Goal: Check status: Check status

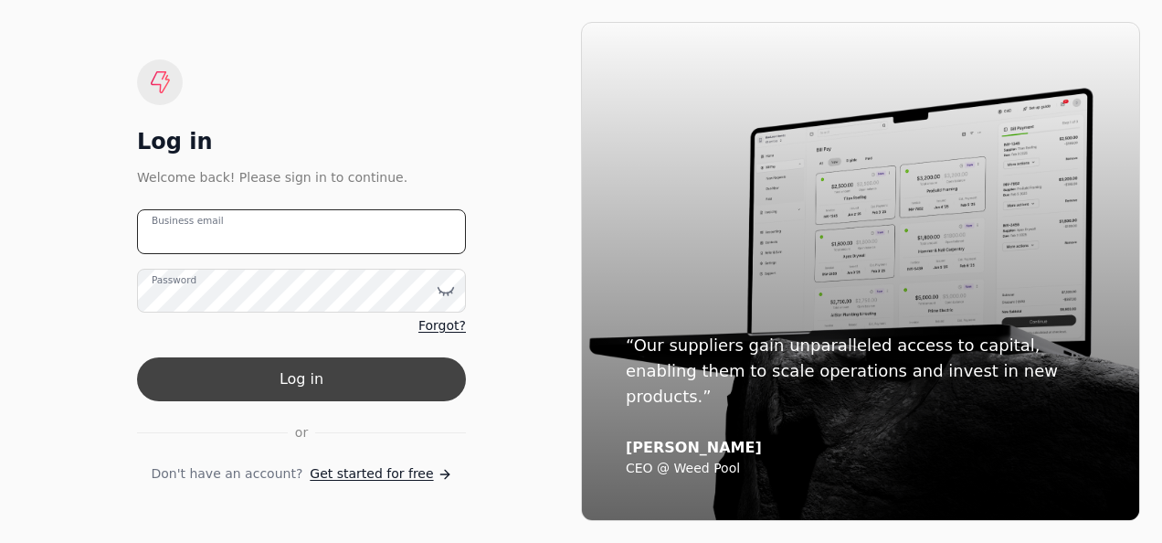
type email "[EMAIL_ADDRESS][DOMAIN_NAME]"
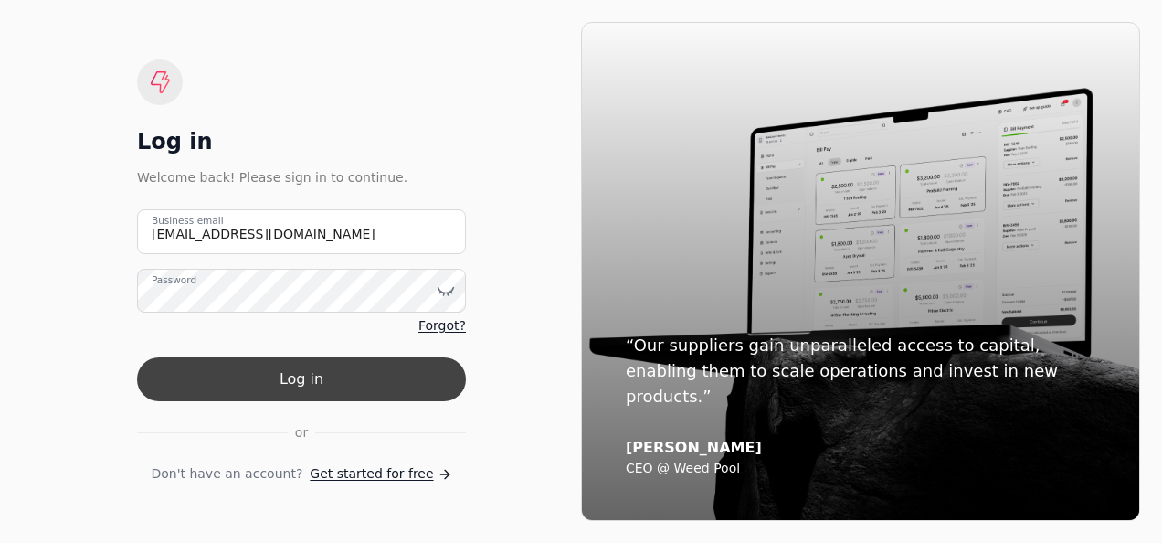
click at [343, 362] on button "Log in" at bounding box center [301, 379] width 329 height 44
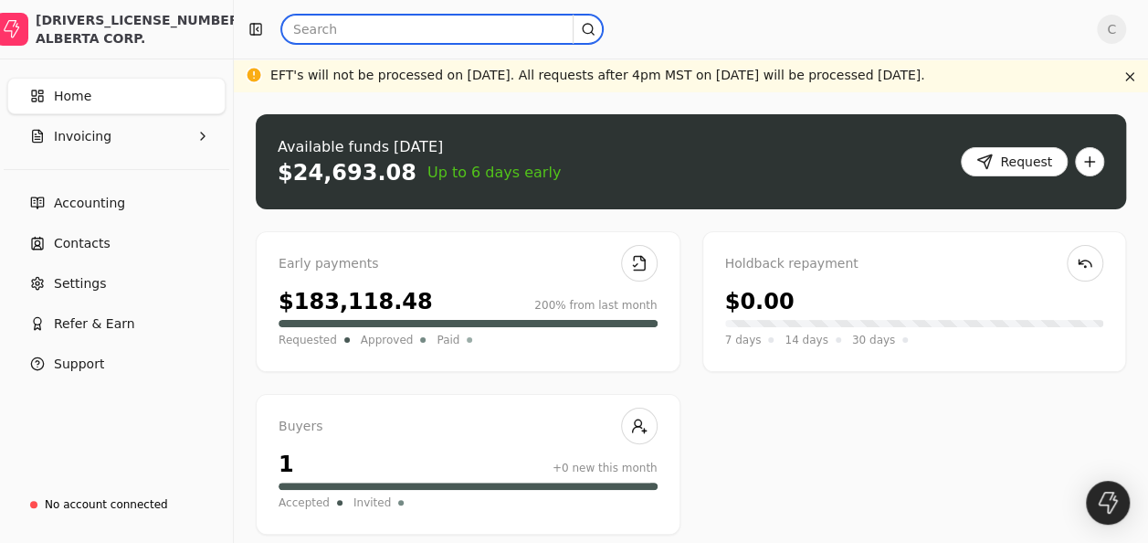
click at [381, 16] on input "text" at bounding box center [442, 29] width 322 height 29
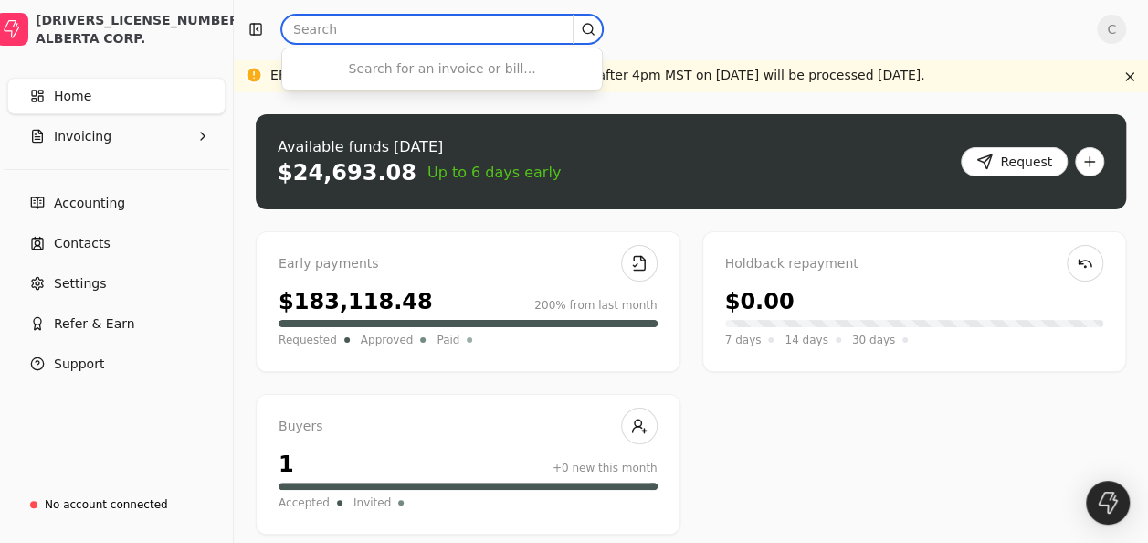
paste input "PO110611"
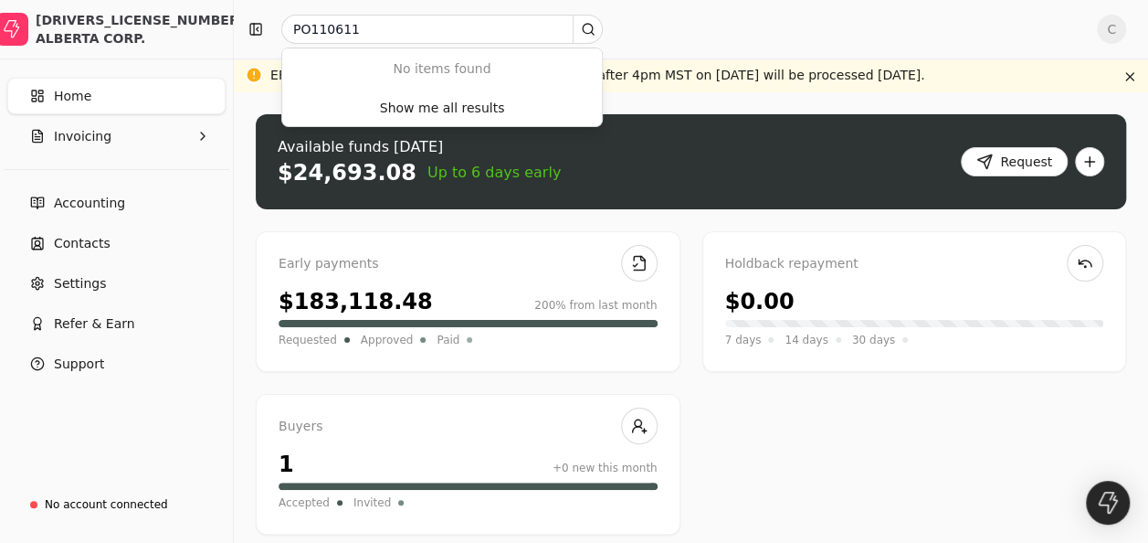
click at [837, 259] on div "Holdback repayment" at bounding box center [914, 264] width 379 height 20
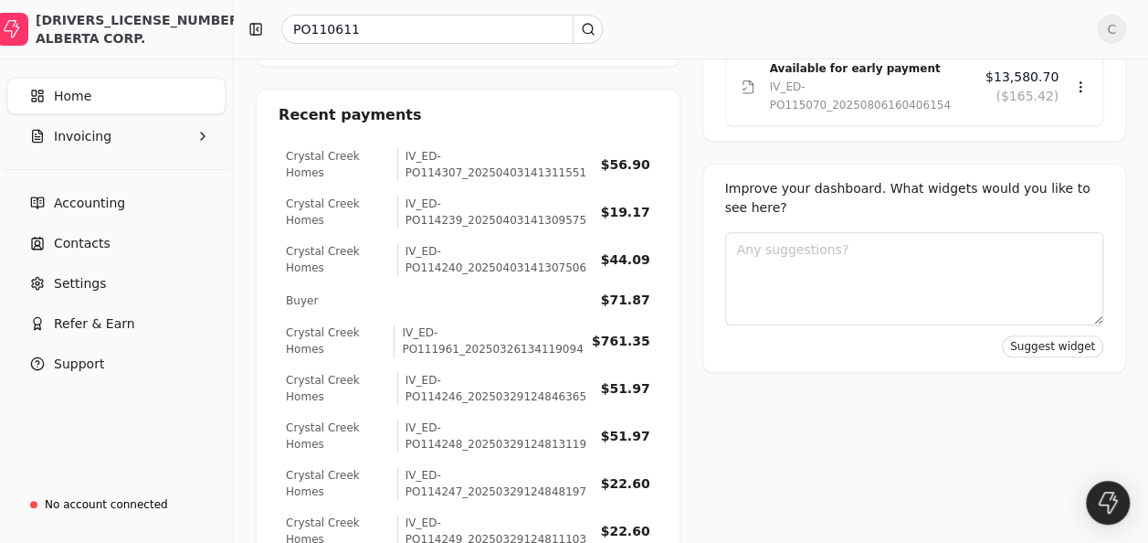
scroll to position [731, 0]
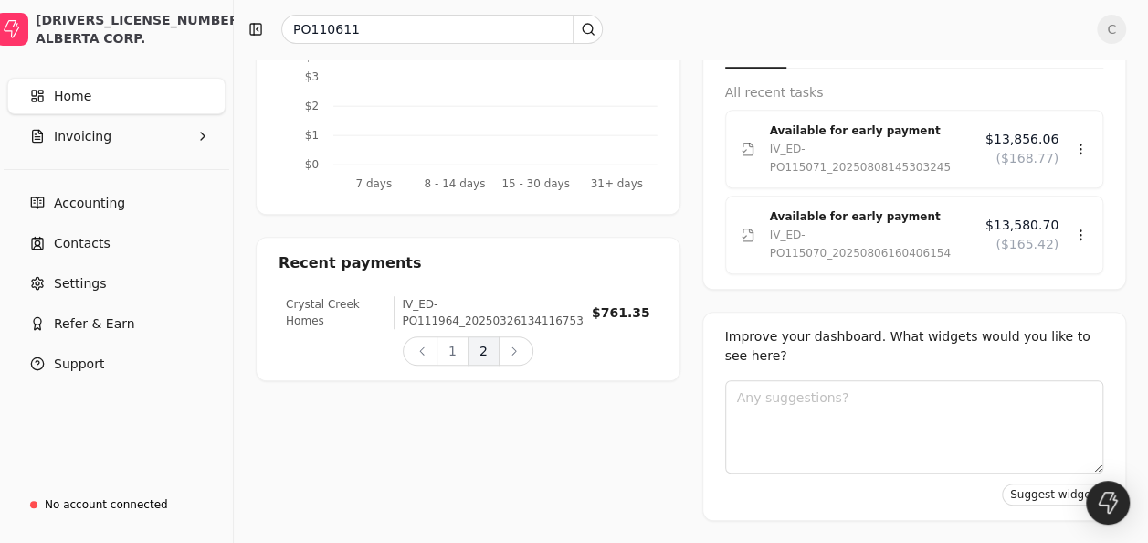
scroll to position [543, 0]
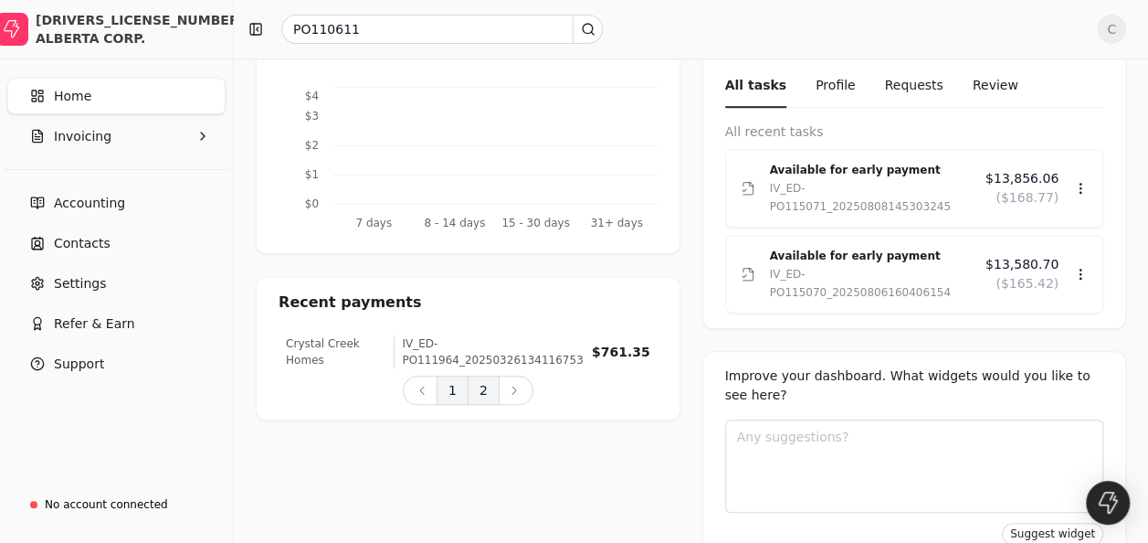
click at [455, 375] on button "1" at bounding box center [453, 389] width 32 height 29
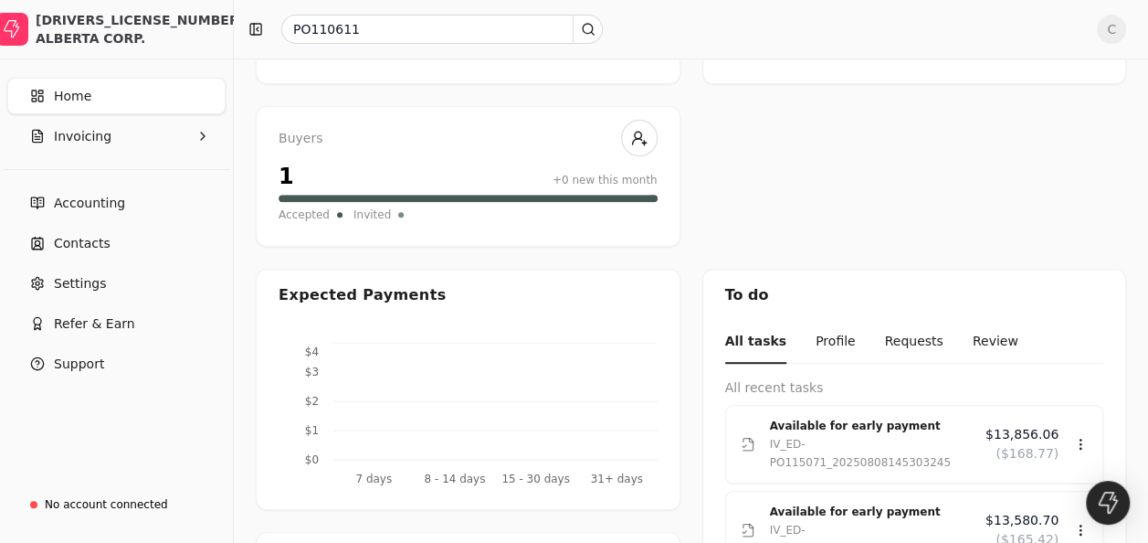
scroll to position [251, 0]
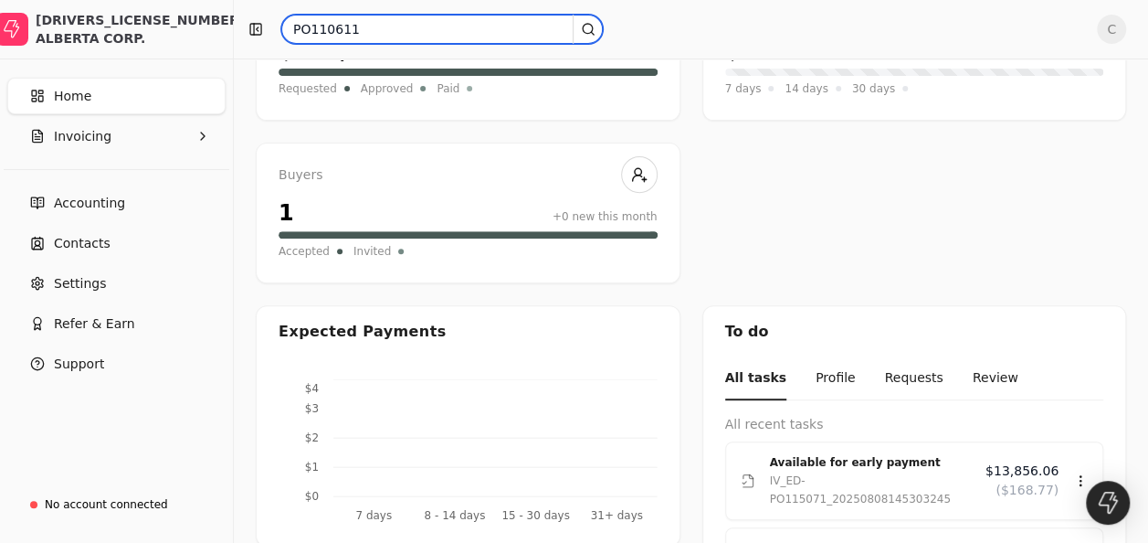
click at [426, 33] on input "PO110611" at bounding box center [442, 29] width 322 height 29
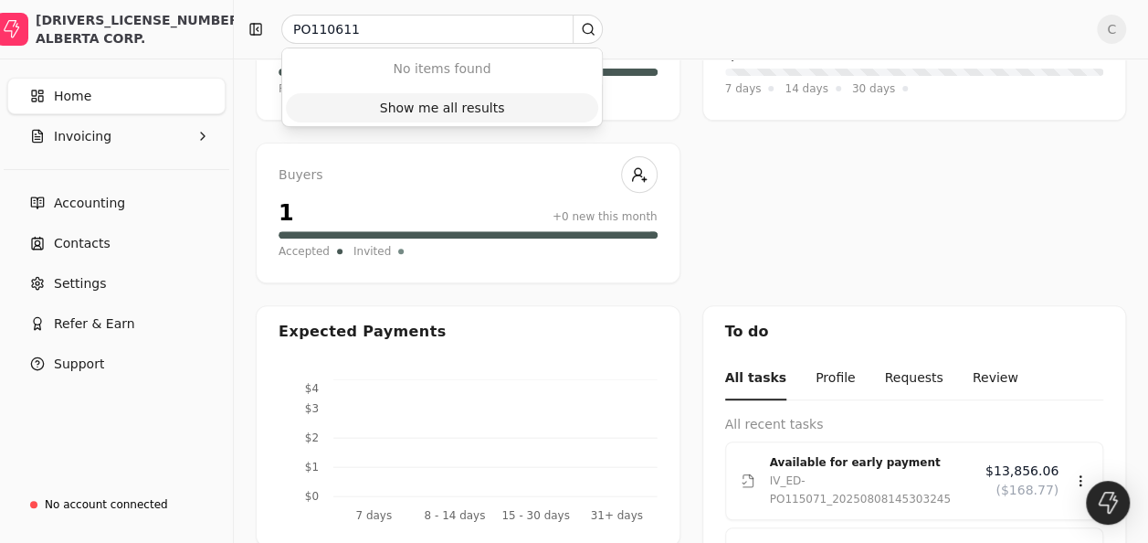
click at [468, 100] on div "Show me all results" at bounding box center [442, 108] width 125 height 19
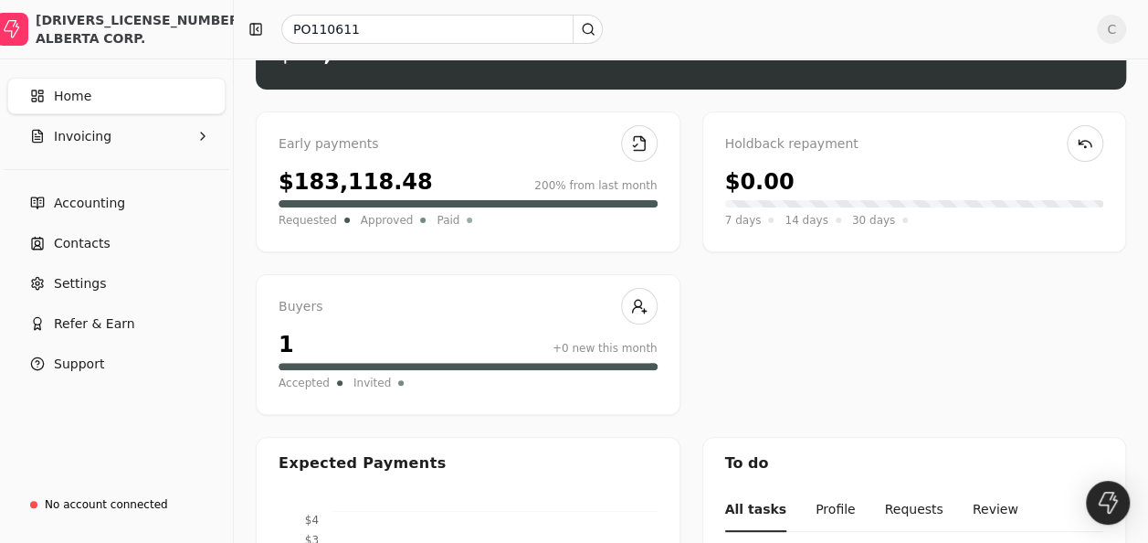
scroll to position [105, 0]
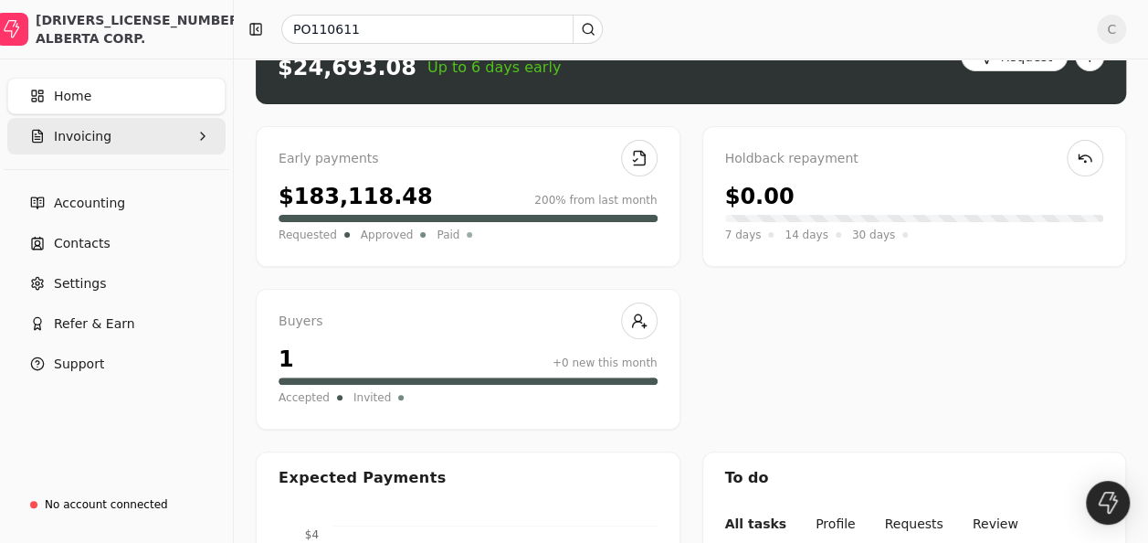
click at [176, 136] on button "Invoicing" at bounding box center [116, 136] width 218 height 37
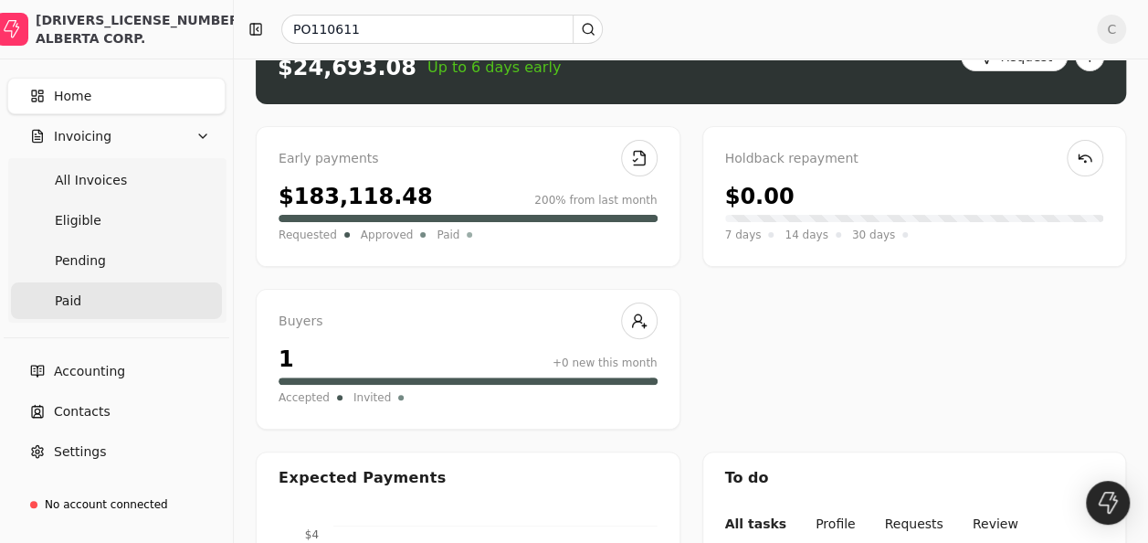
click at [108, 297] on link "Paid" at bounding box center [116, 300] width 211 height 37
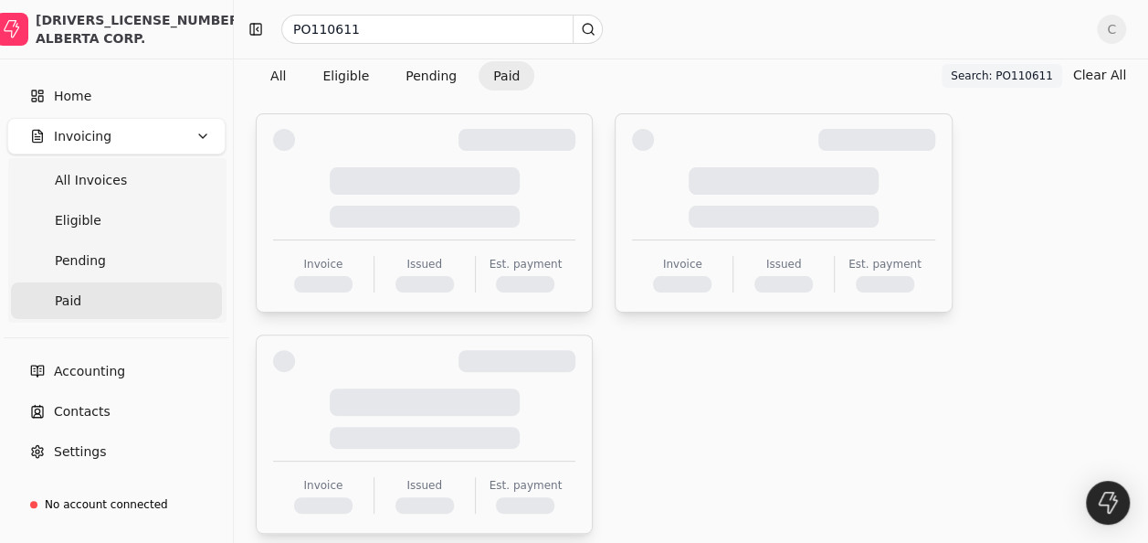
scroll to position [8, 0]
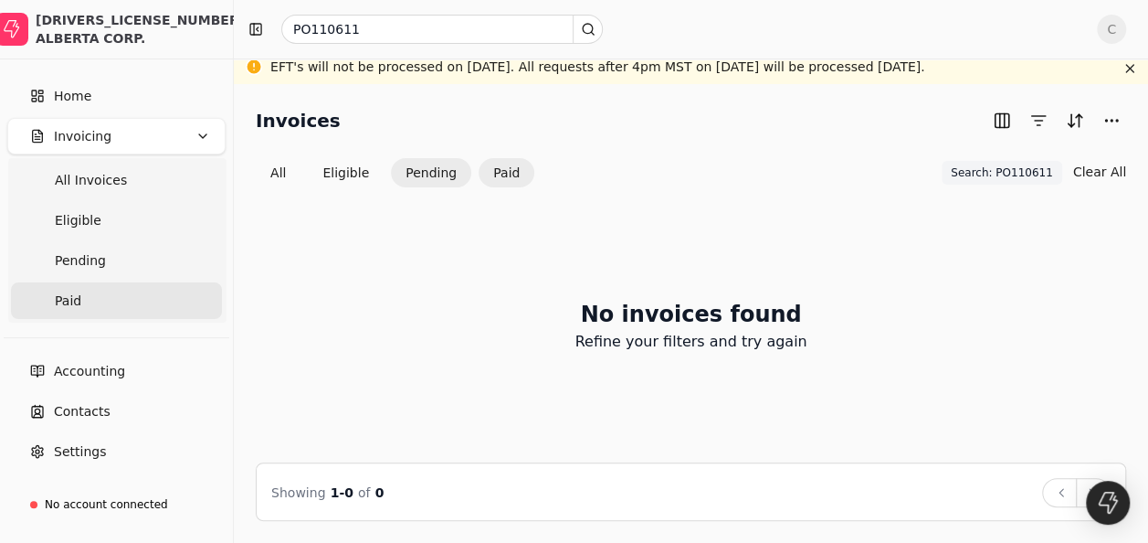
click at [431, 164] on button "Pending" at bounding box center [431, 172] width 80 height 29
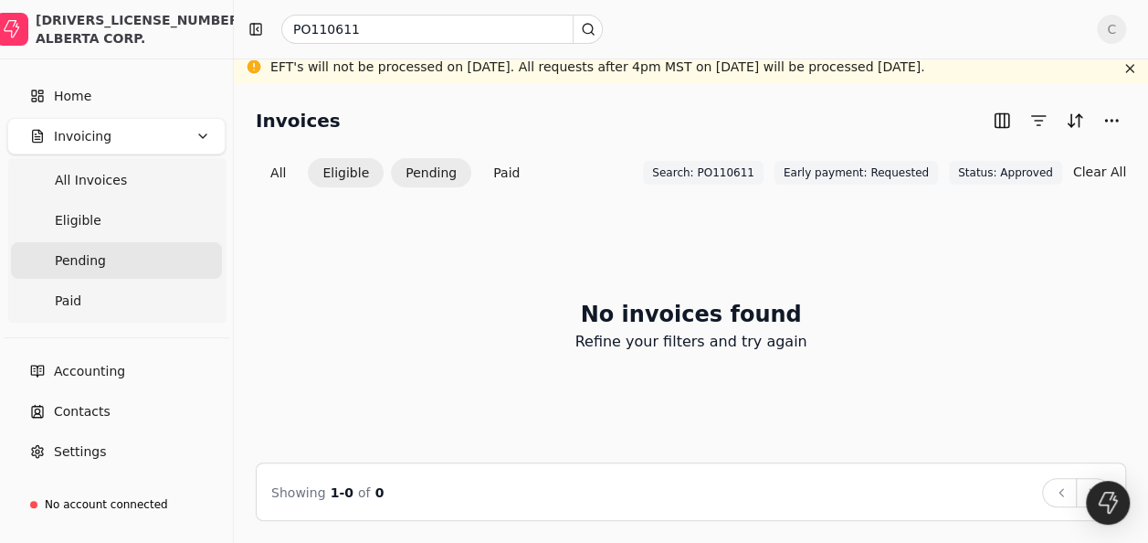
click at [364, 158] on button "Eligible" at bounding box center [346, 172] width 76 height 29
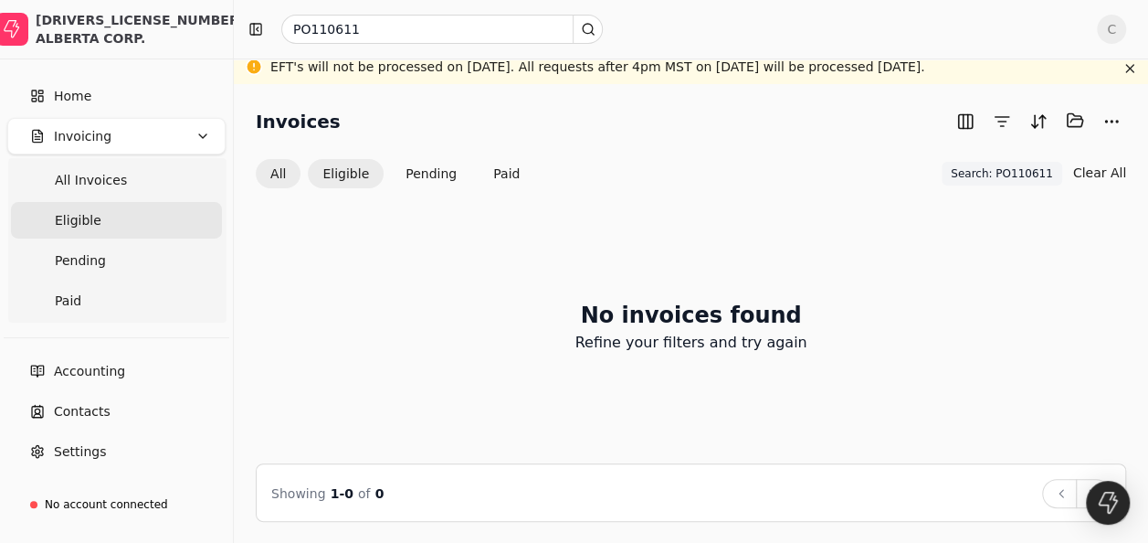
click at [279, 169] on button "All" at bounding box center [278, 173] width 45 height 29
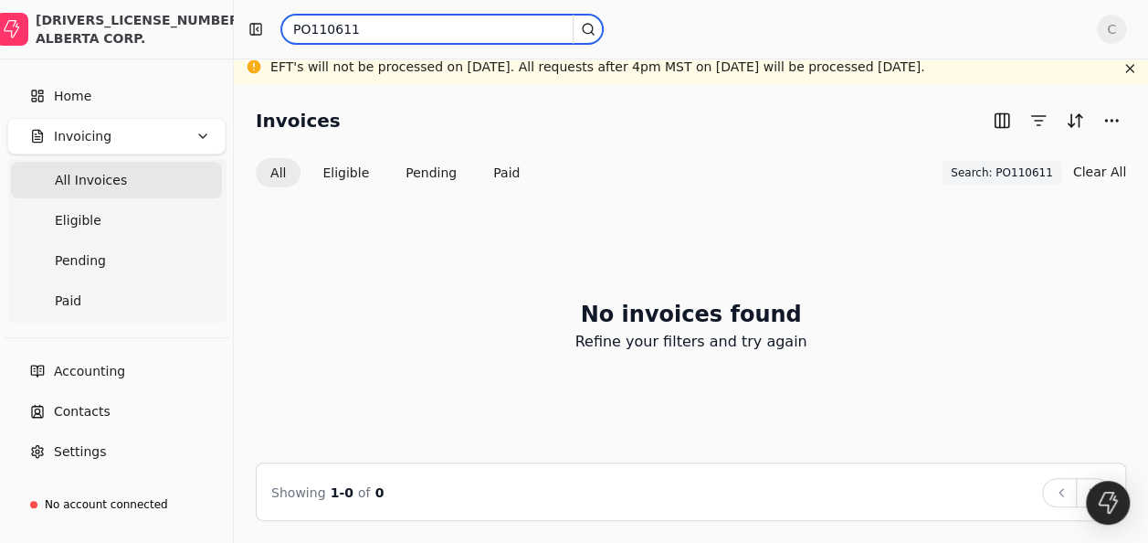
click at [475, 24] on input "PO110611" at bounding box center [442, 29] width 322 height 29
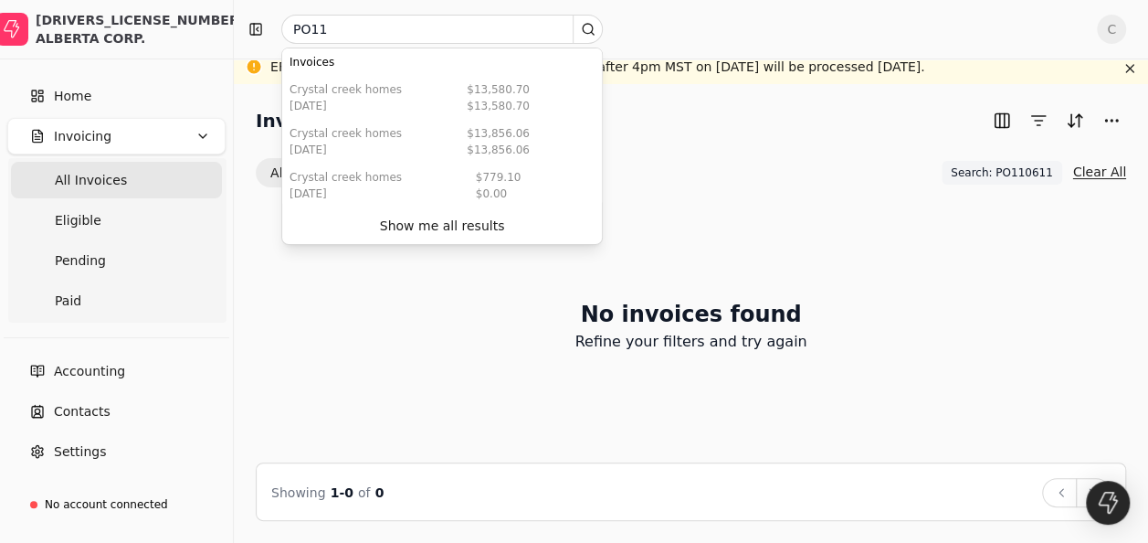
click at [1091, 170] on button "Clear All" at bounding box center [1099, 171] width 53 height 29
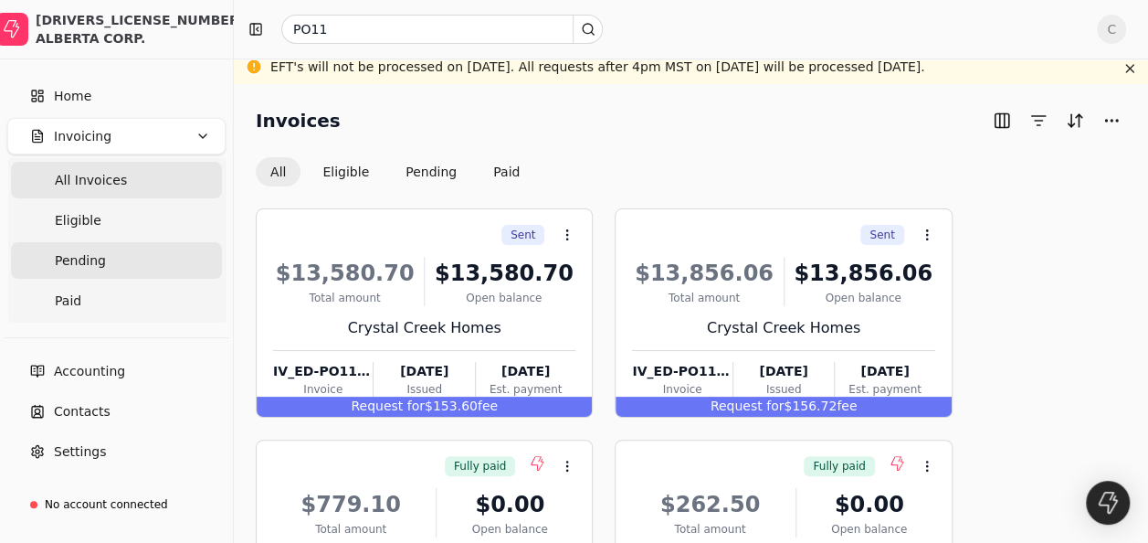
click at [140, 254] on link "Pending" at bounding box center [116, 260] width 211 height 37
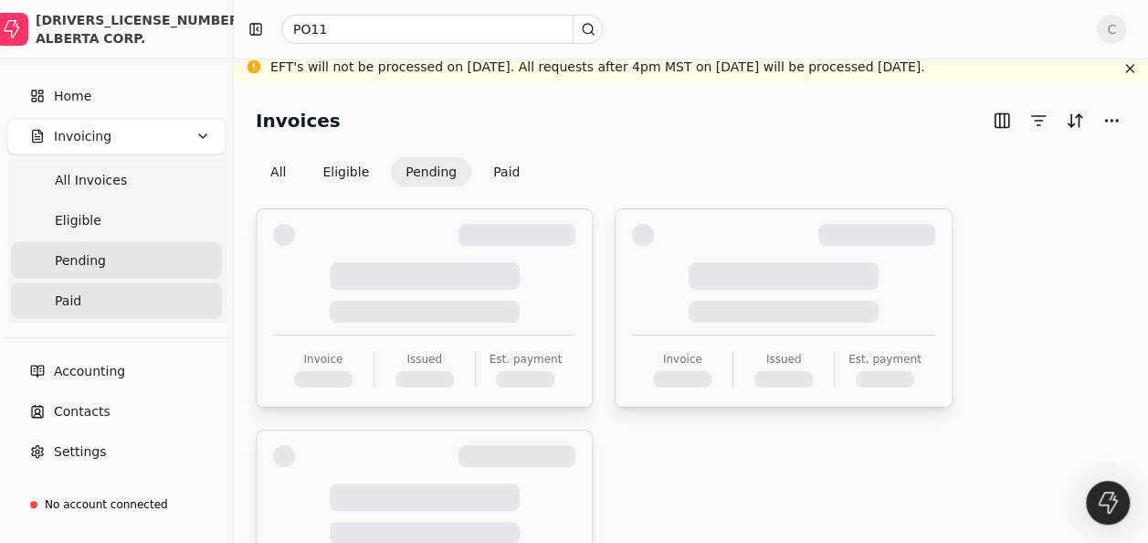
scroll to position [6, 0]
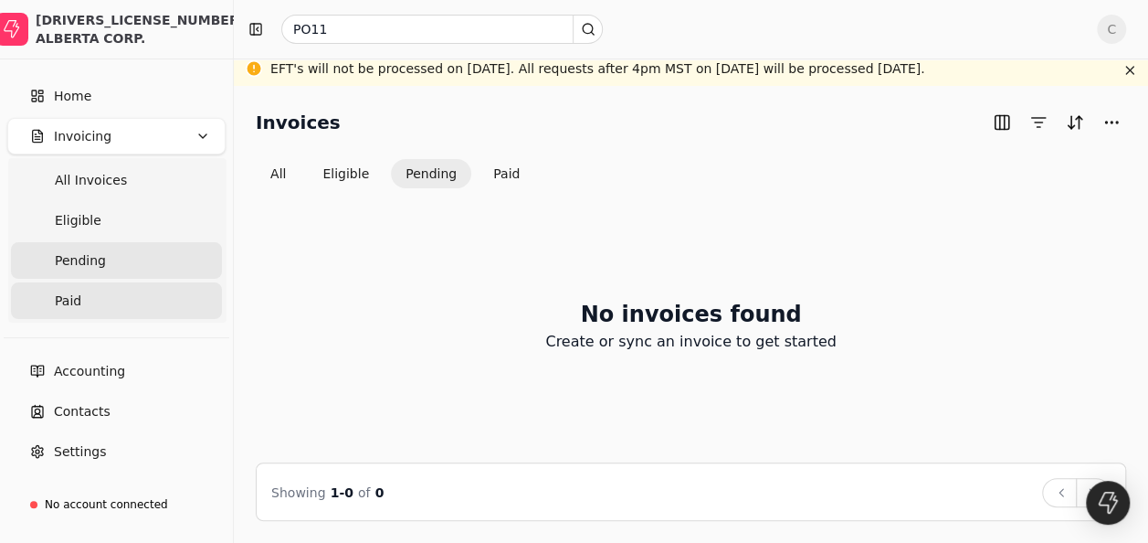
click at [119, 302] on link "Paid" at bounding box center [116, 300] width 211 height 37
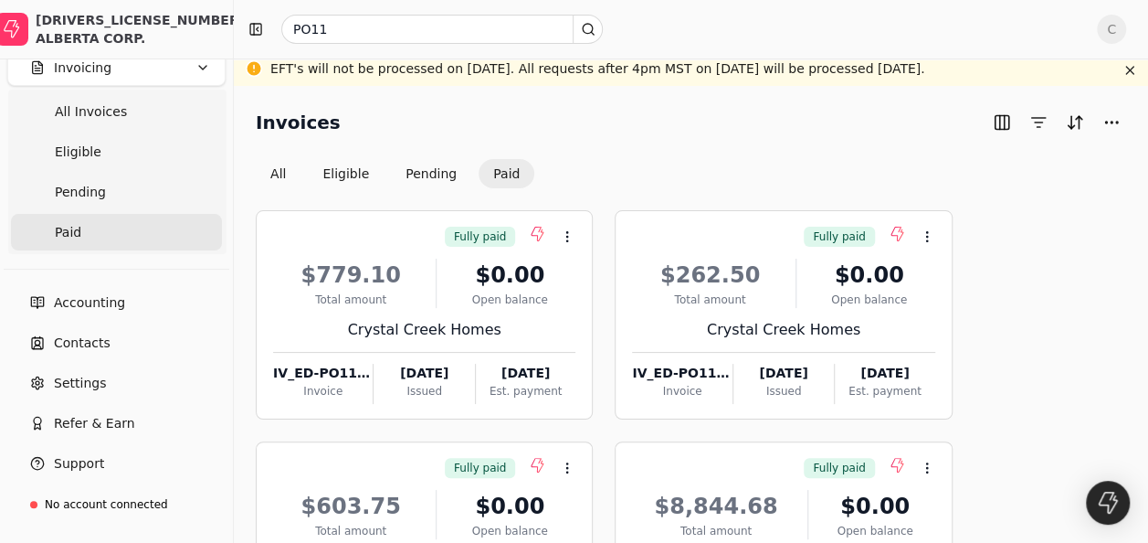
scroll to position [73, 0]
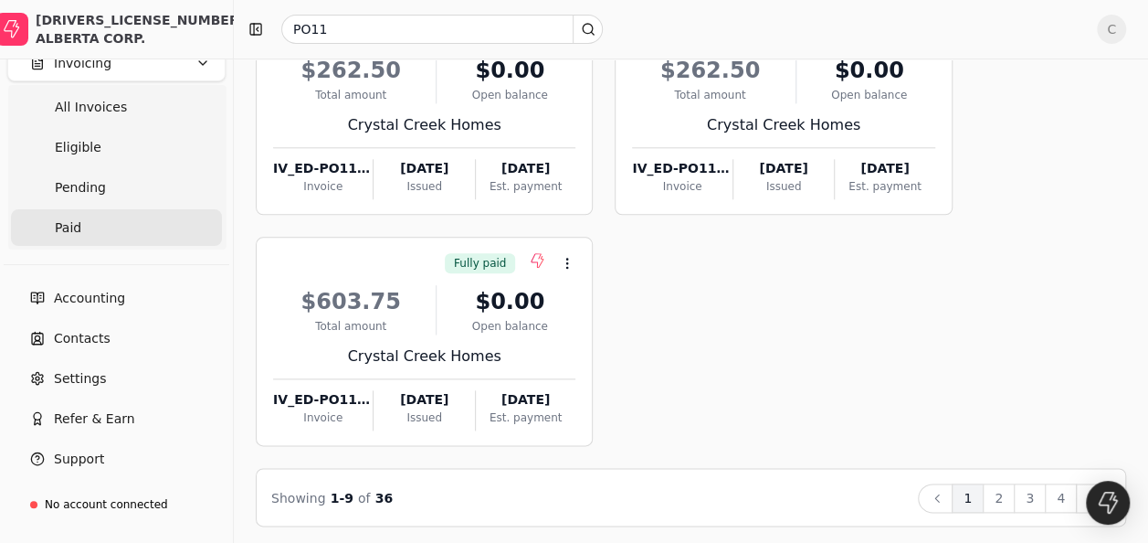
scroll to position [905, 0]
click at [999, 498] on button "2" at bounding box center [999, 496] width 32 height 29
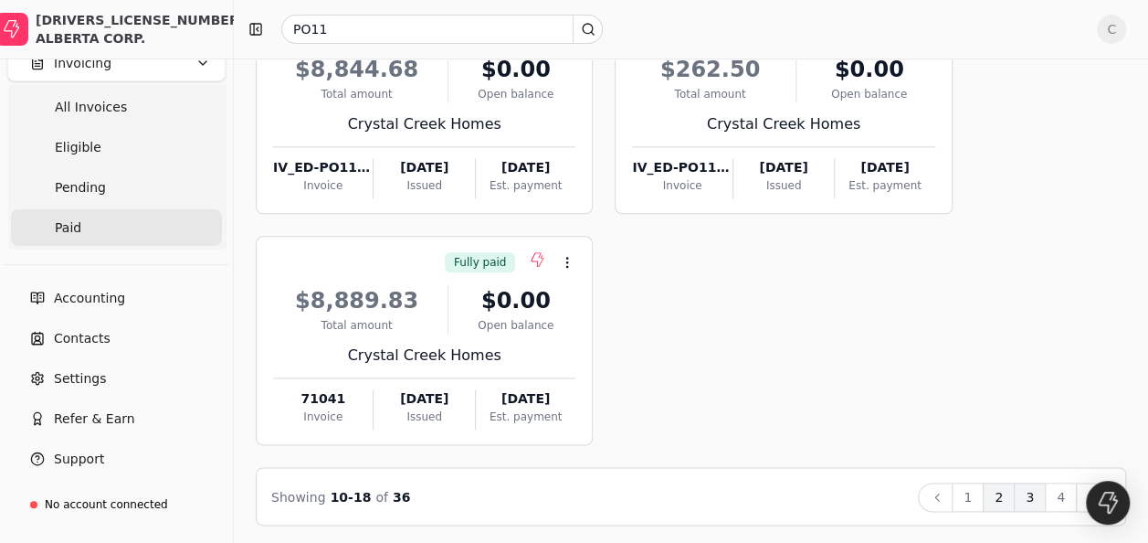
click at [1032, 491] on button "3" at bounding box center [1030, 496] width 32 height 29
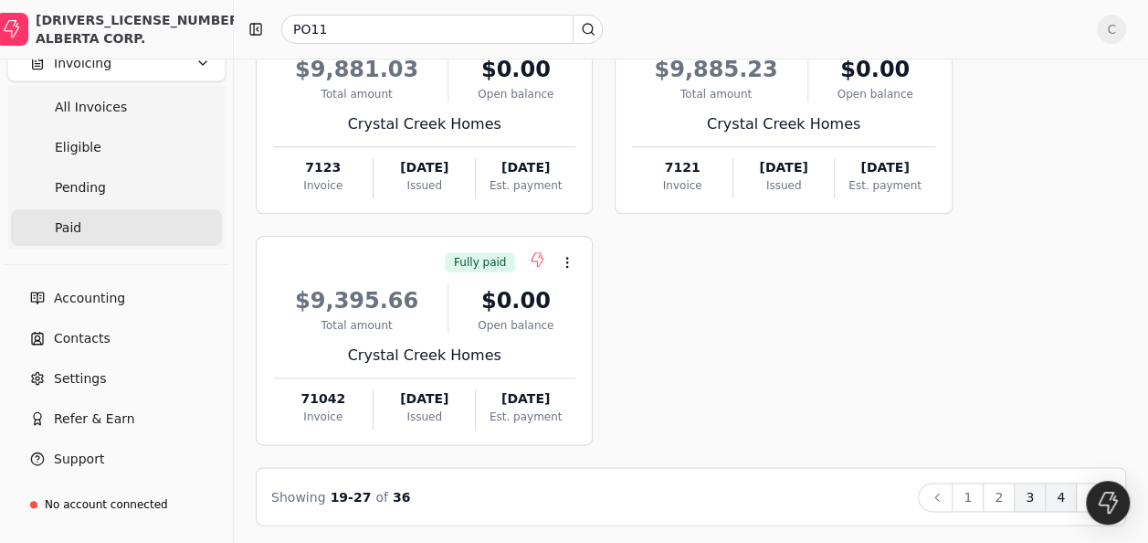
click at [1061, 497] on button "4" at bounding box center [1061, 496] width 32 height 29
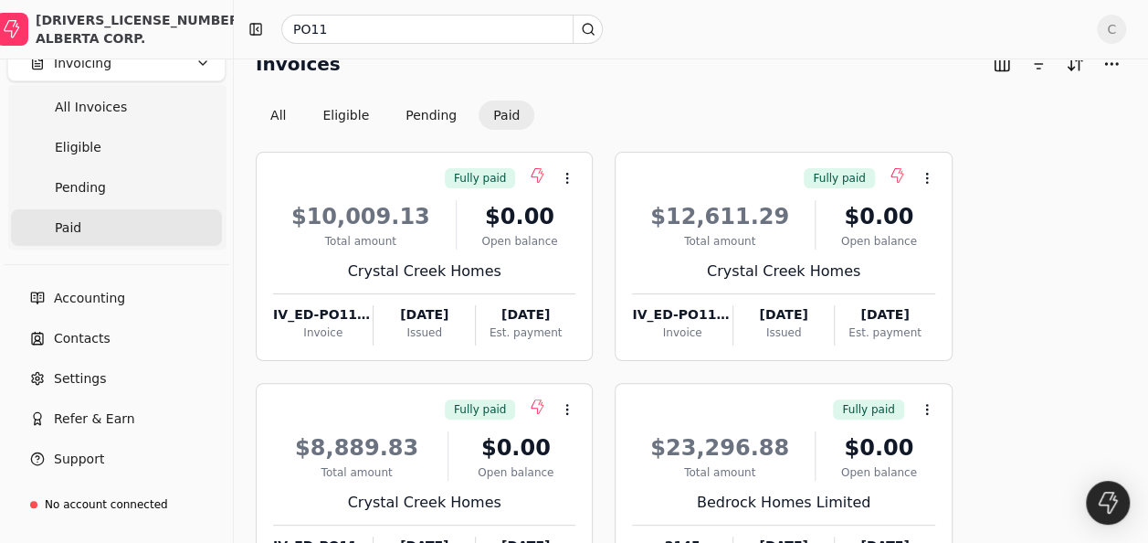
scroll to position [28, 0]
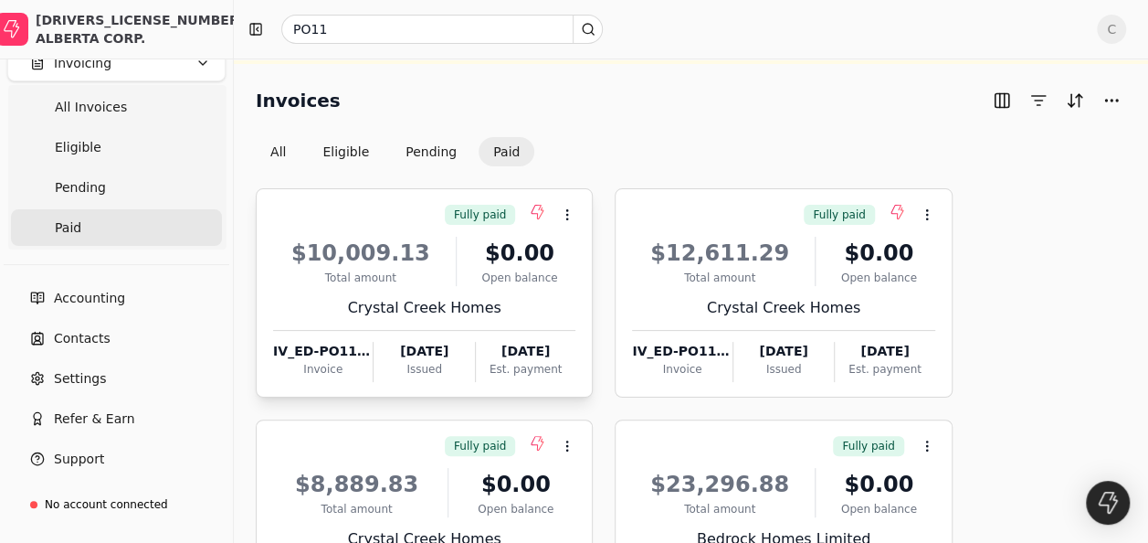
click at [327, 353] on div "IV_ED-PO111935_20250311134935614" at bounding box center [323, 351] width 100 height 19
click at [308, 199] on div "Fully paid Context Menu Button" at bounding box center [422, 214] width 306 height 31
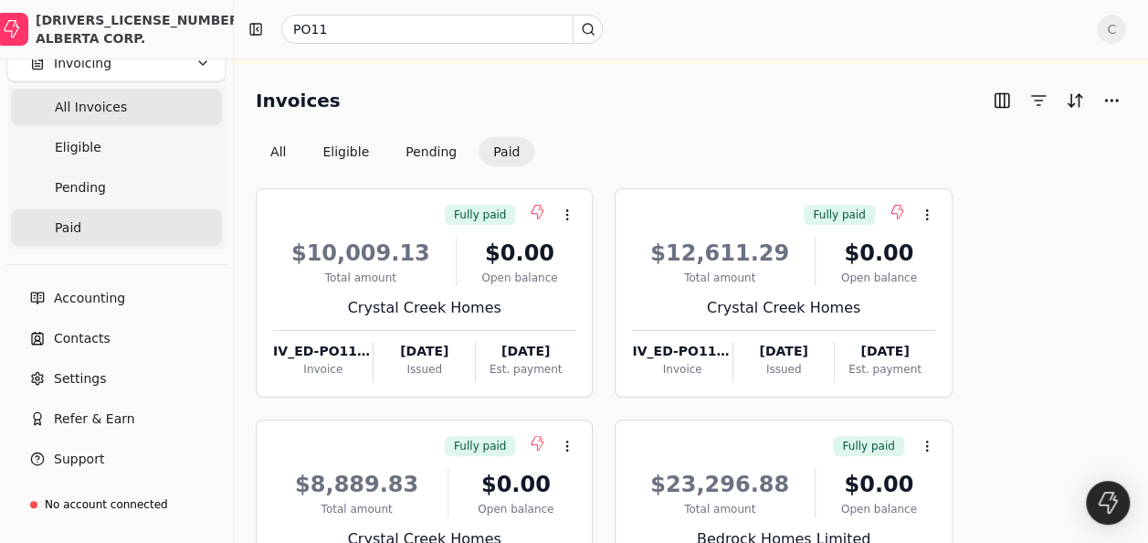
click at [130, 113] on Invoices "All Invoices" at bounding box center [116, 107] width 211 height 37
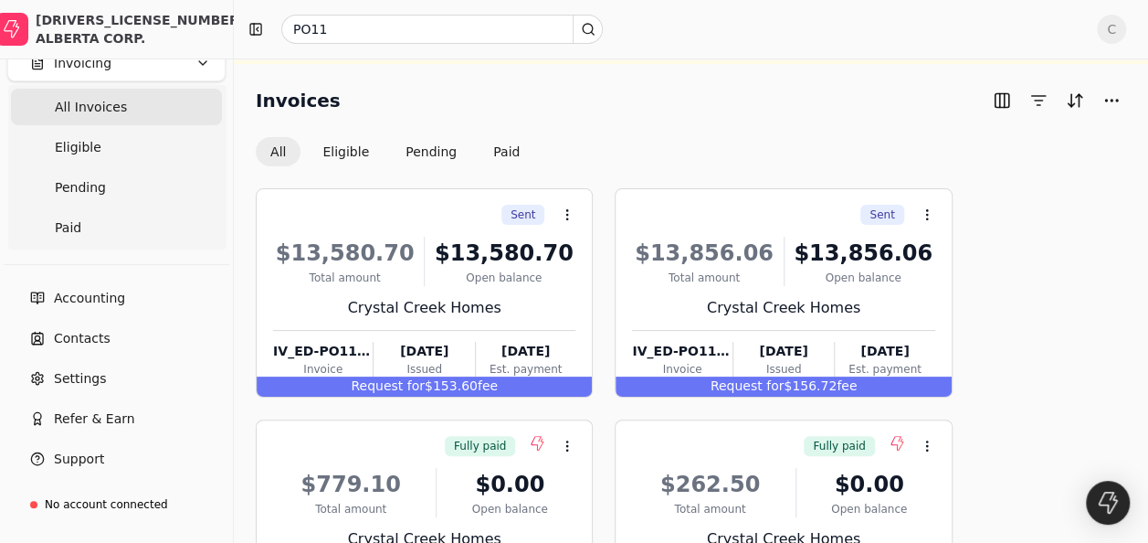
click at [723, 131] on div "Invoices All Eligible Pending Paid" at bounding box center [691, 126] width 871 height 80
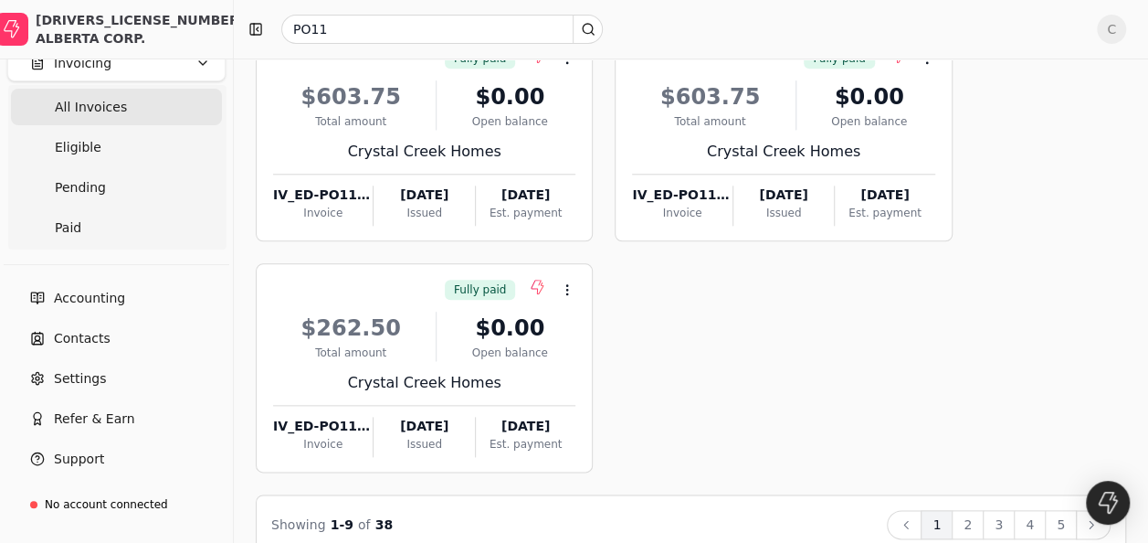
scroll to position [905, 0]
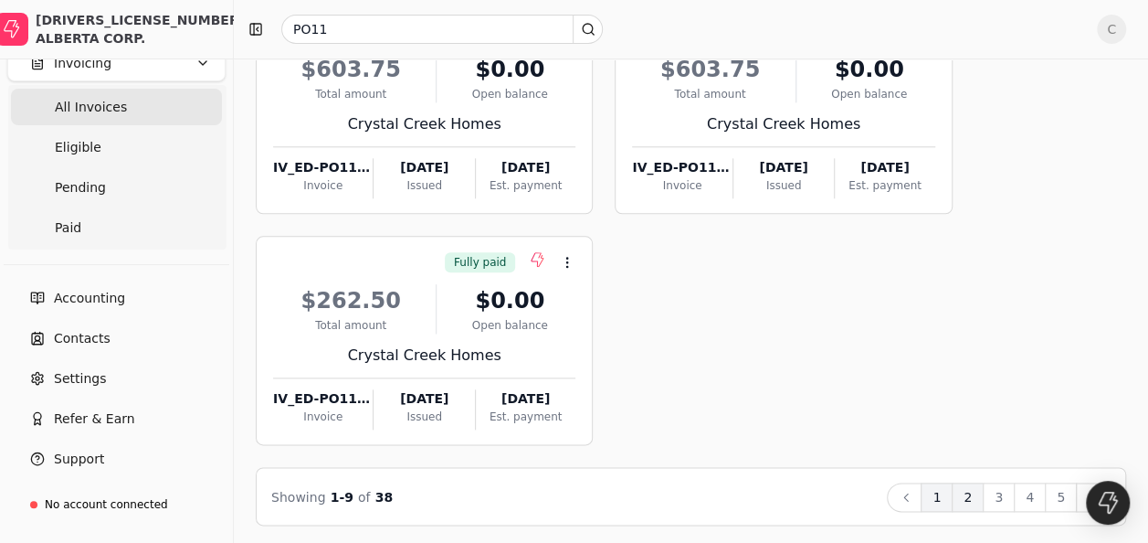
click at [984, 495] on button "2" at bounding box center [968, 496] width 32 height 29
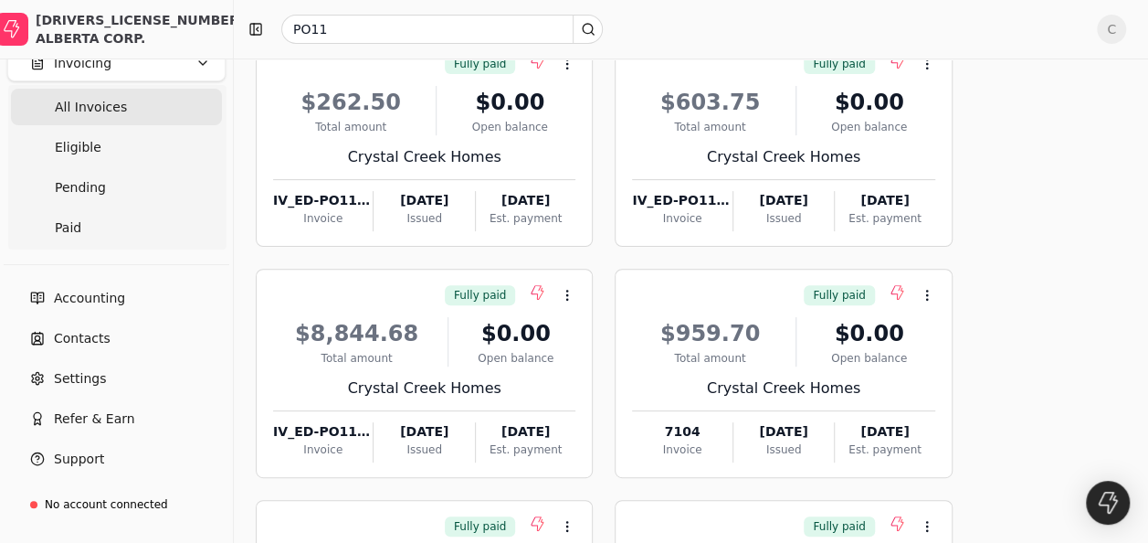
scroll to position [174, 0]
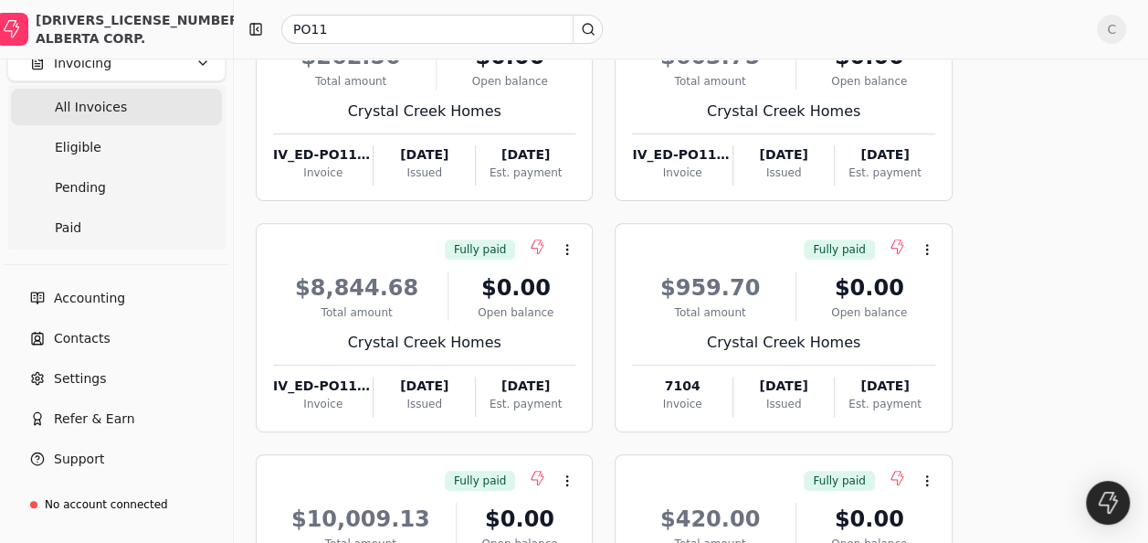
scroll to position [248, 0]
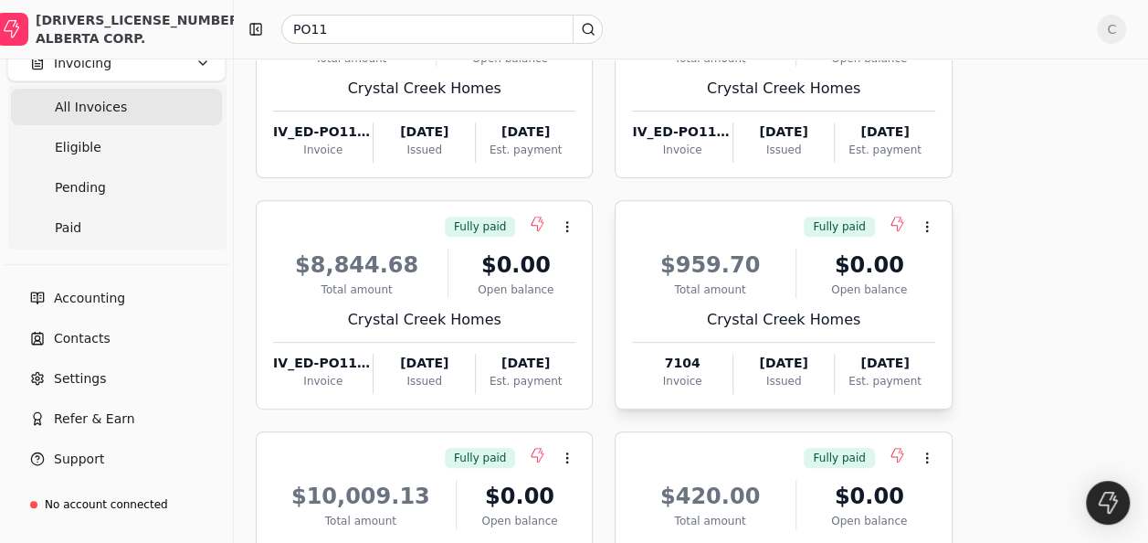
click at [739, 274] on div "$959.70" at bounding box center [709, 264] width 155 height 33
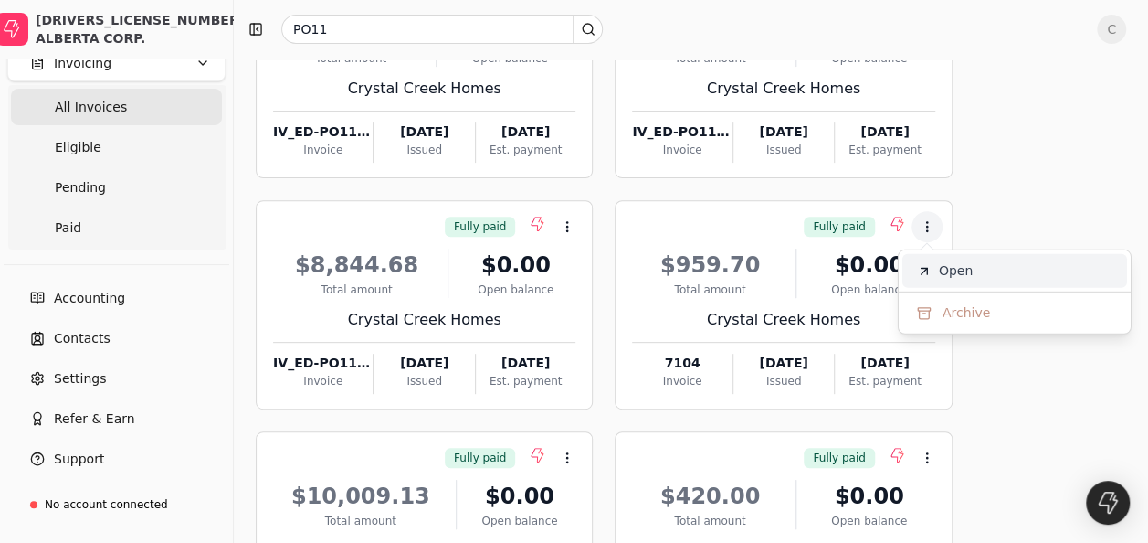
click at [962, 275] on span "Open" at bounding box center [956, 270] width 34 height 19
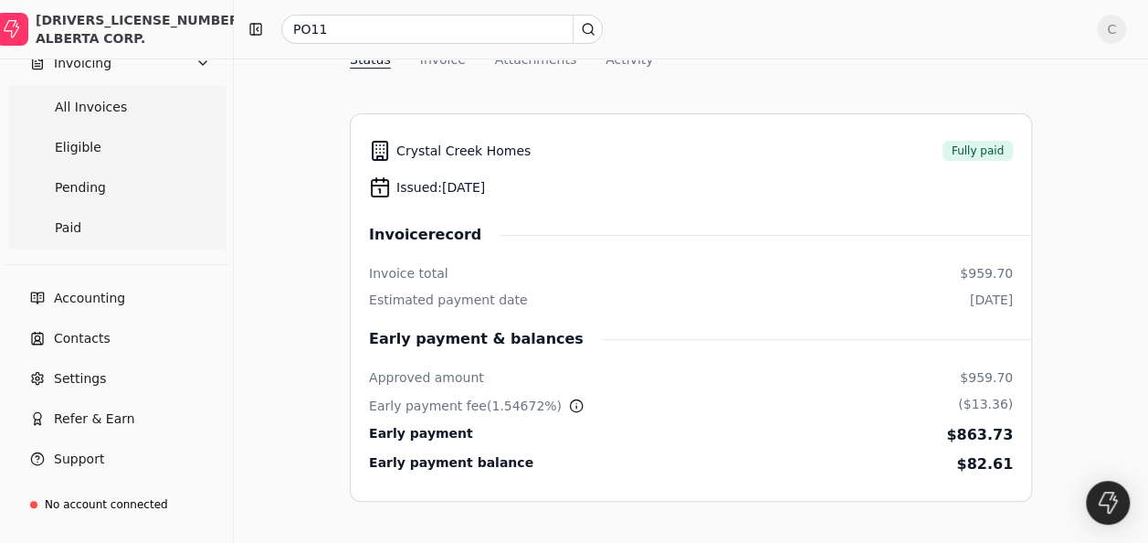
scroll to position [256, 0]
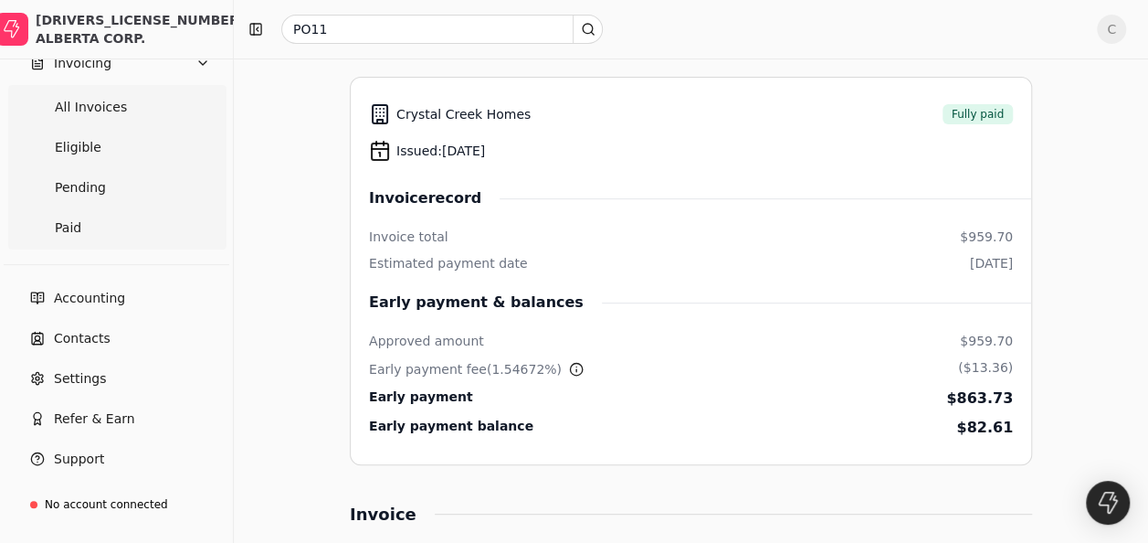
click at [782, 351] on div "Crystal Creek Homes Fully paid Issued: [DATE] Invoice record Invoice total $959…" at bounding box center [691, 267] width 644 height 343
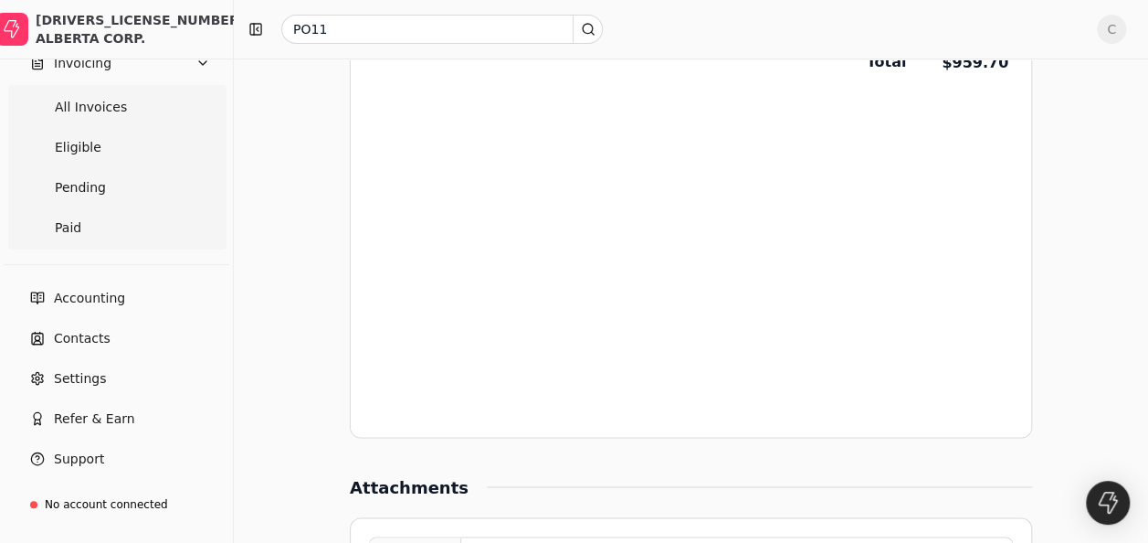
scroll to position [1242, 0]
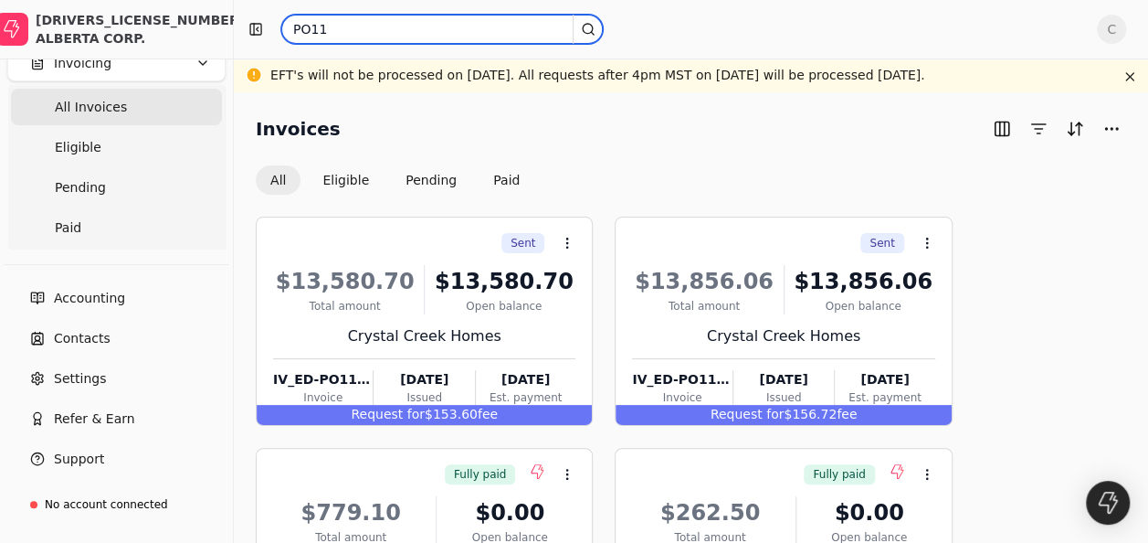
click at [378, 15] on input "PO11" at bounding box center [442, 29] width 322 height 29
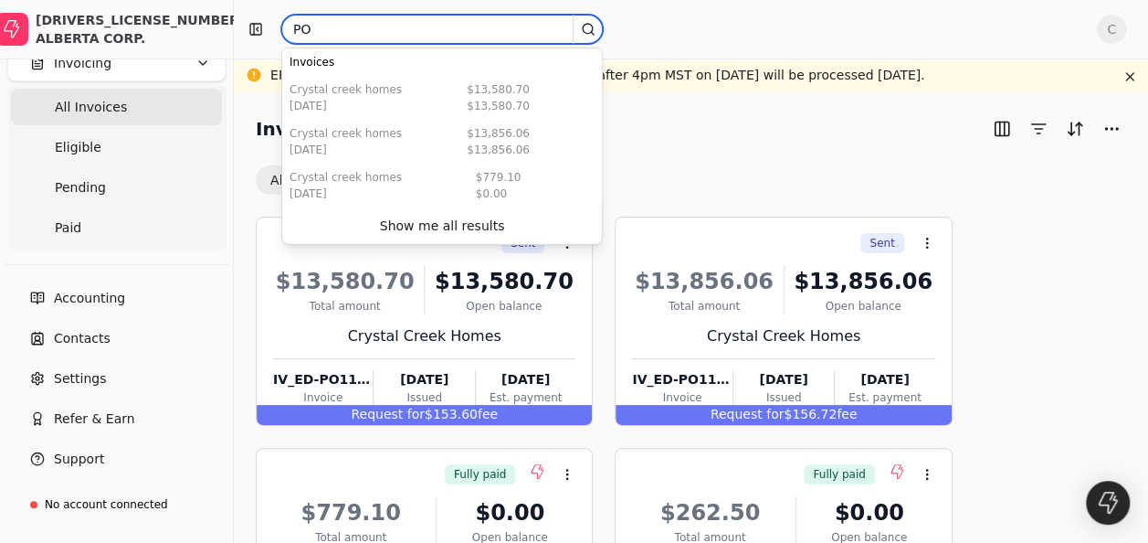
type input "P"
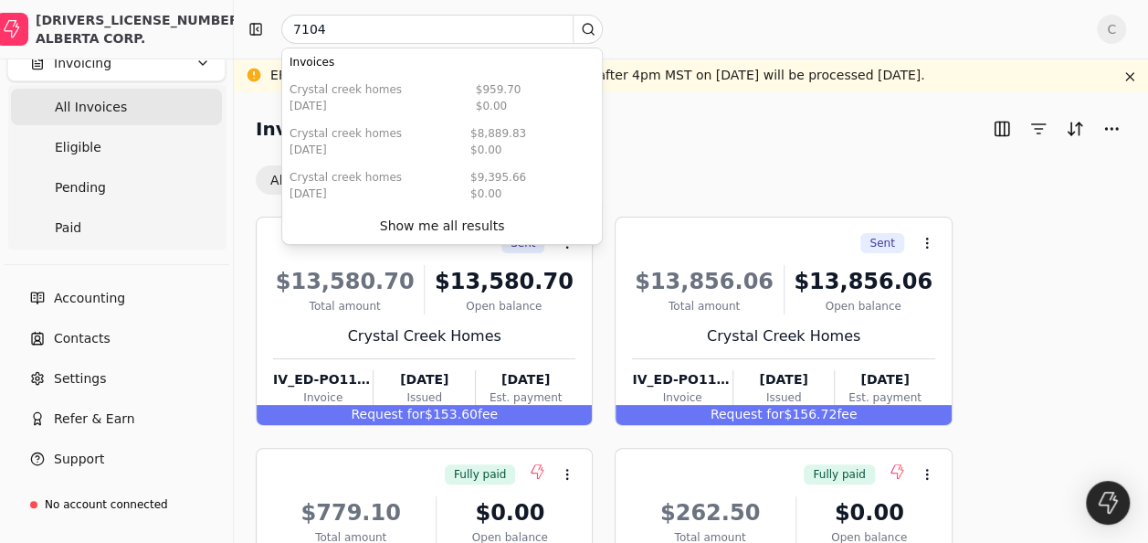
click at [581, 30] on icon at bounding box center [588, 29] width 15 height 15
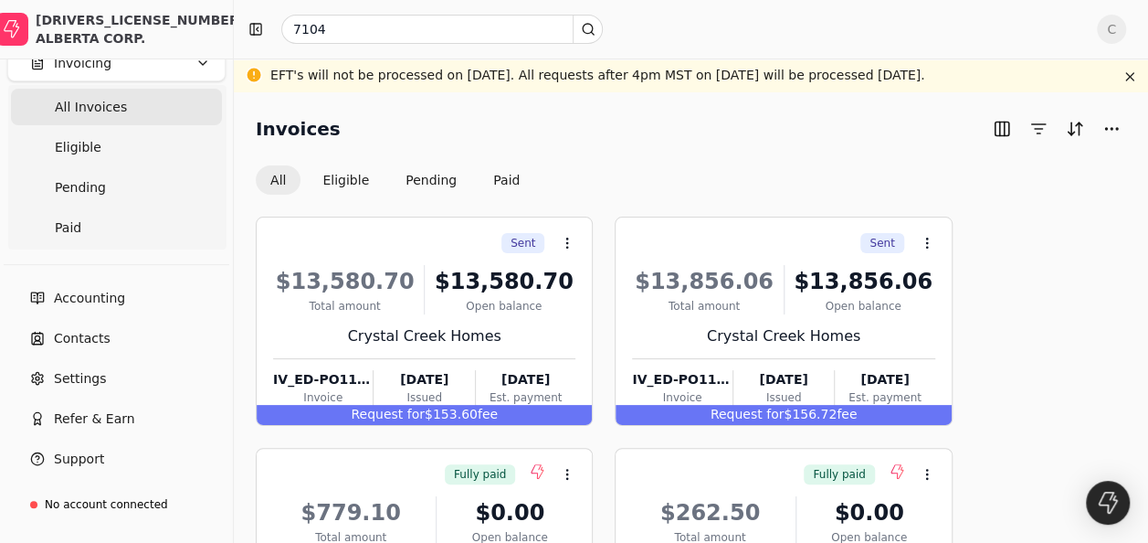
click at [581, 30] on icon at bounding box center [588, 29] width 15 height 15
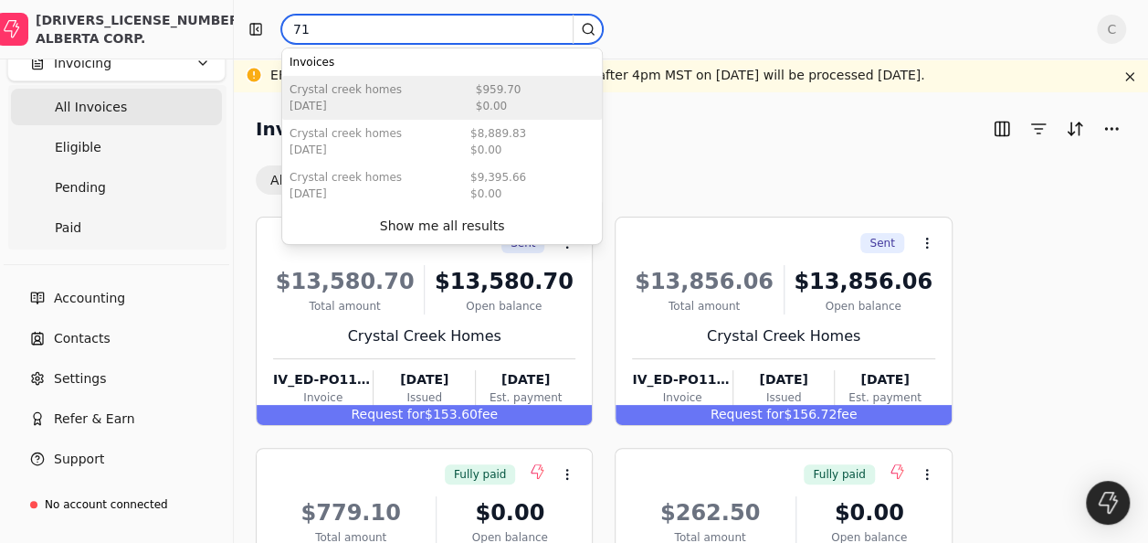
type input "7"
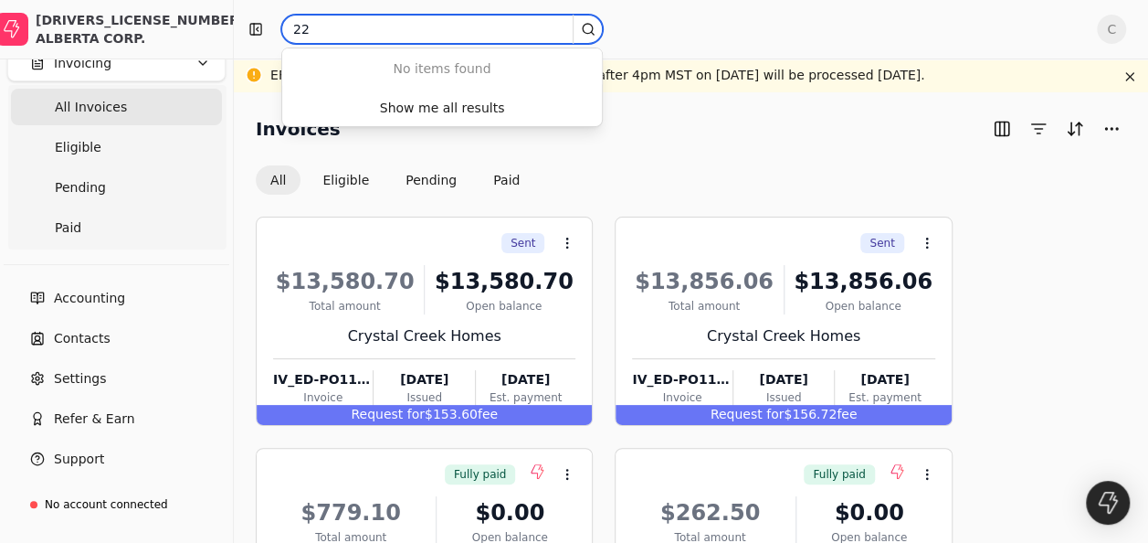
type input "2"
type input "1"
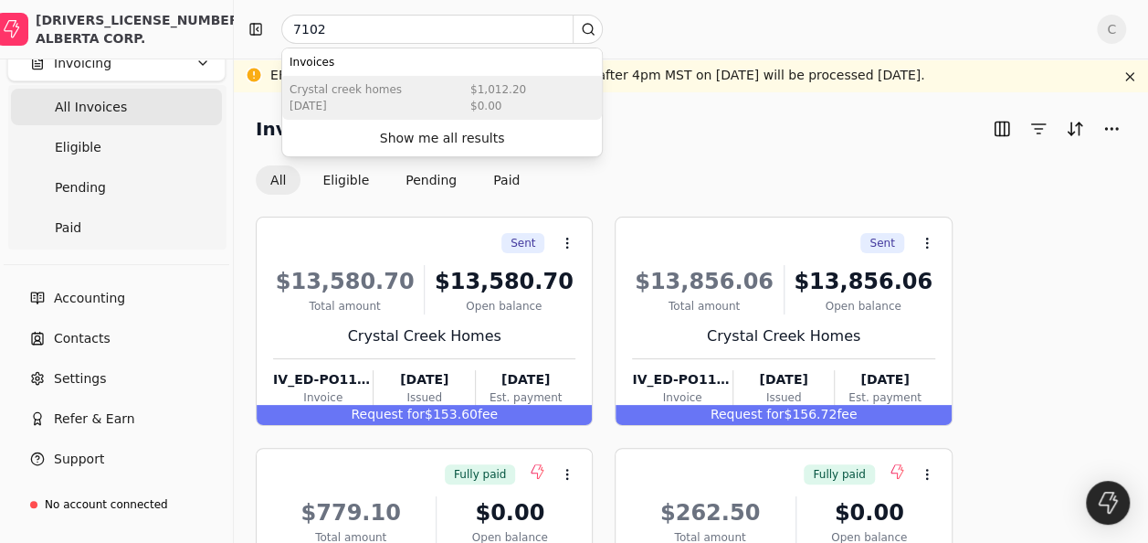
click at [340, 100] on div "[DATE]" at bounding box center [346, 106] width 112 height 16
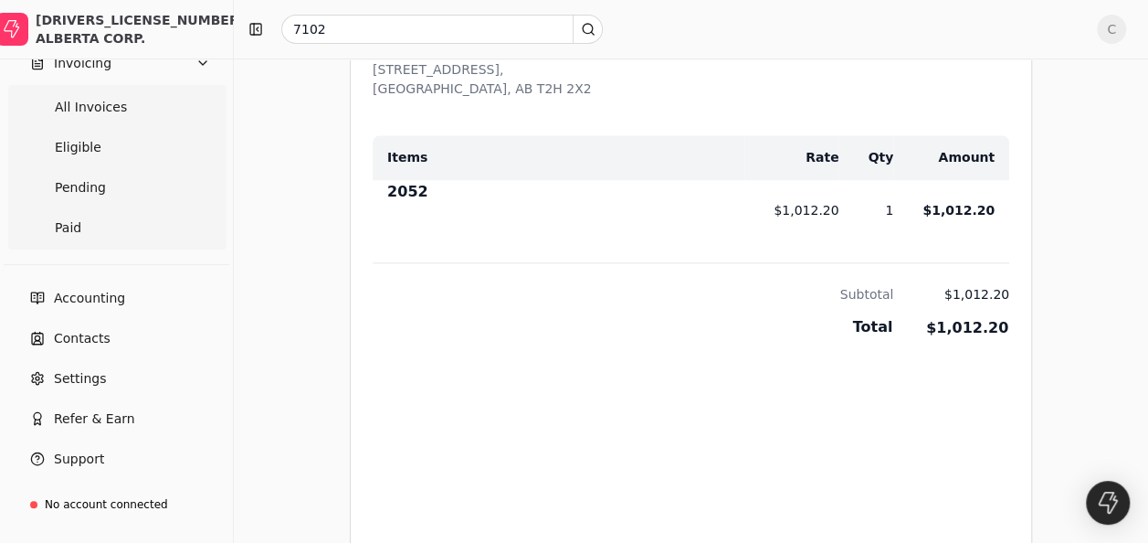
scroll to position [987, 0]
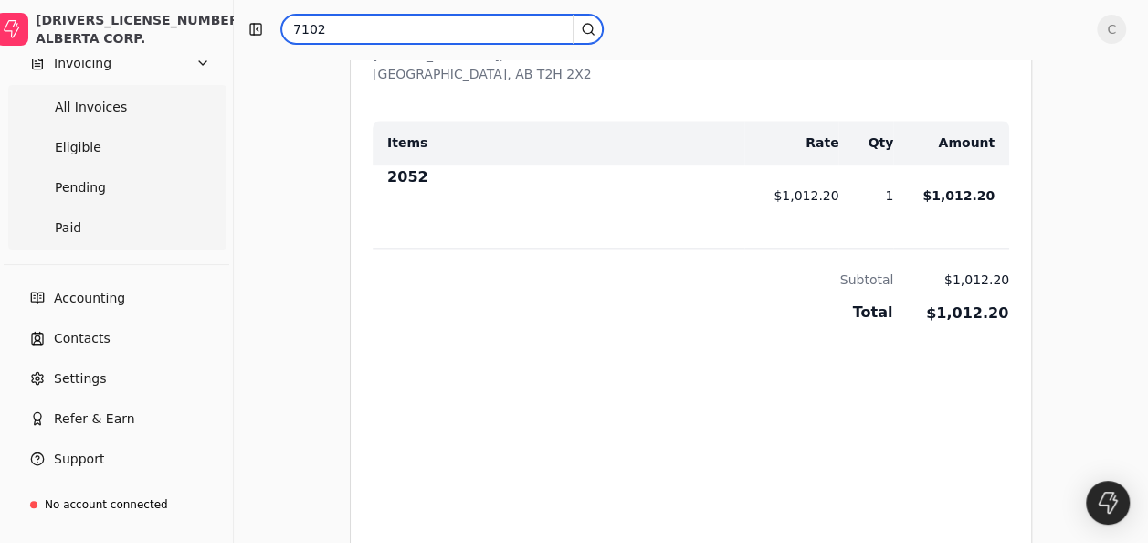
click at [360, 15] on input "7102" at bounding box center [442, 29] width 322 height 29
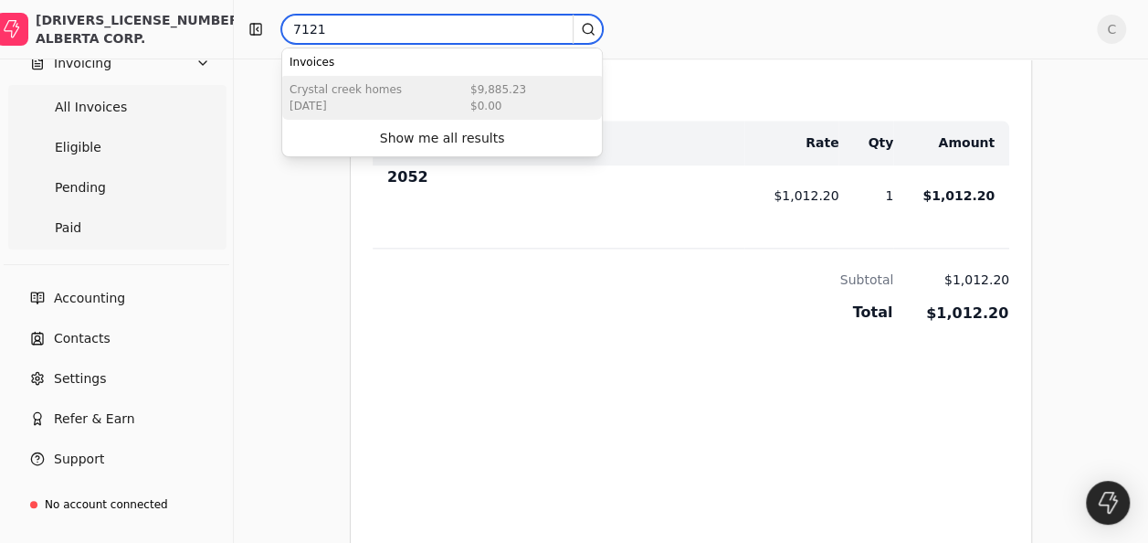
type input "7121"
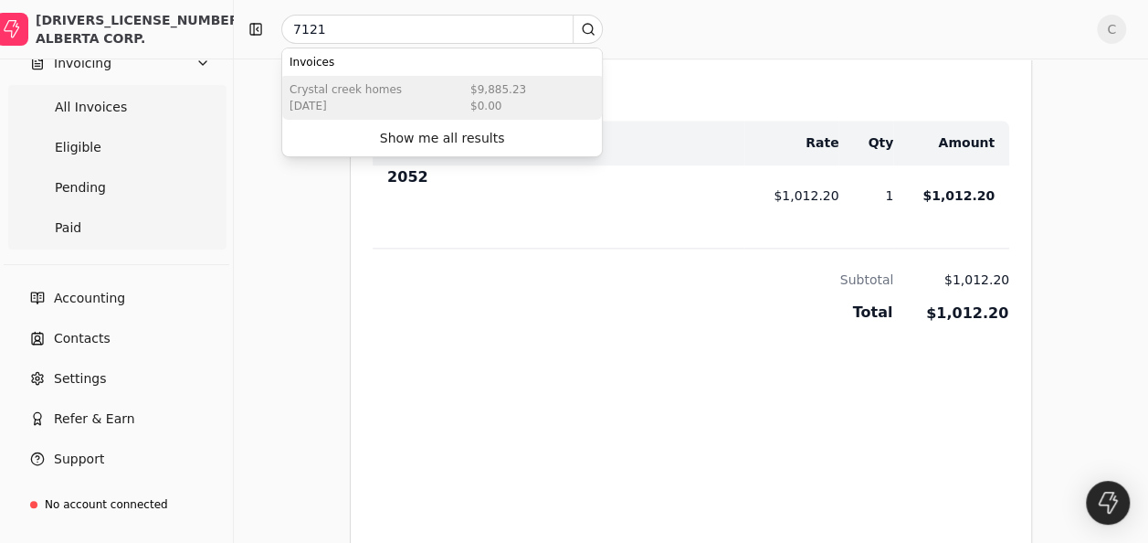
click at [417, 100] on div "Crystal Creek Homes [DATE] $9,885.23 $0.00" at bounding box center [442, 98] width 320 height 44
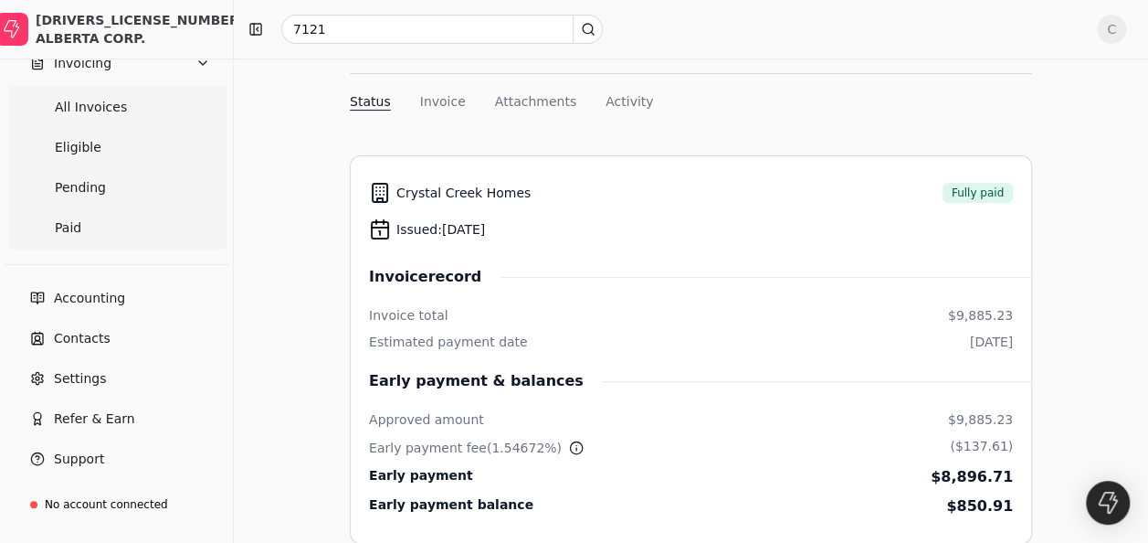
scroll to position [183, 0]
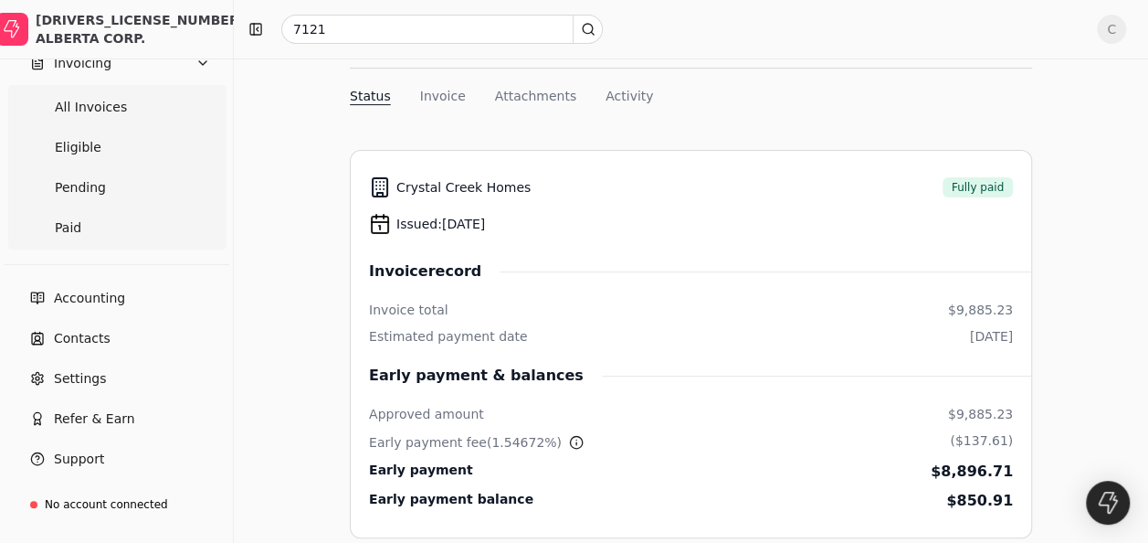
click at [421, 106] on nav "Status Invoice Attachments Activity" at bounding box center [691, 100] width 682 height 26
click at [435, 94] on button "Invoice" at bounding box center [443, 96] width 46 height 19
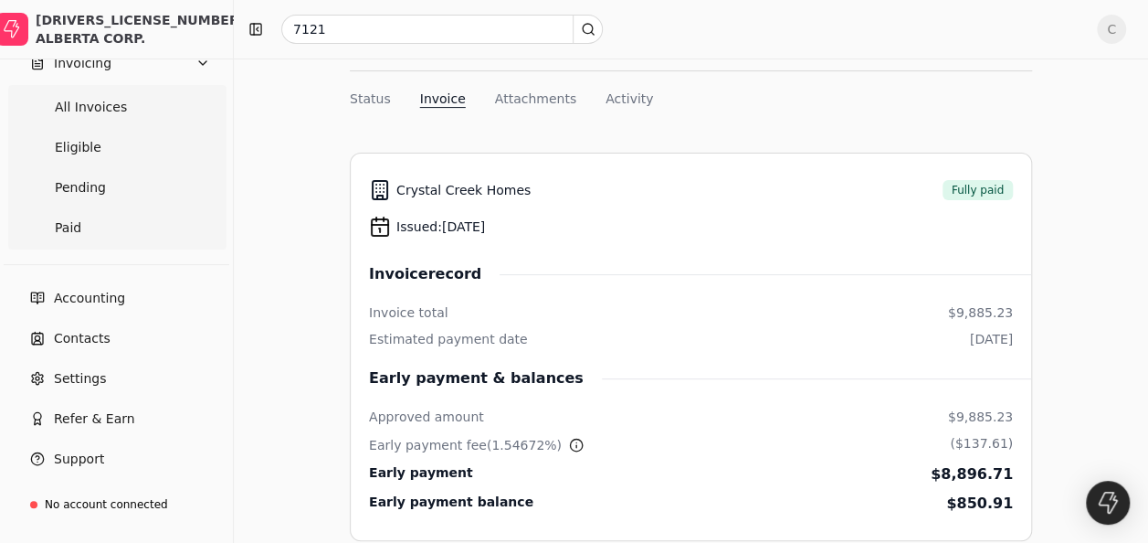
scroll to position [172, 0]
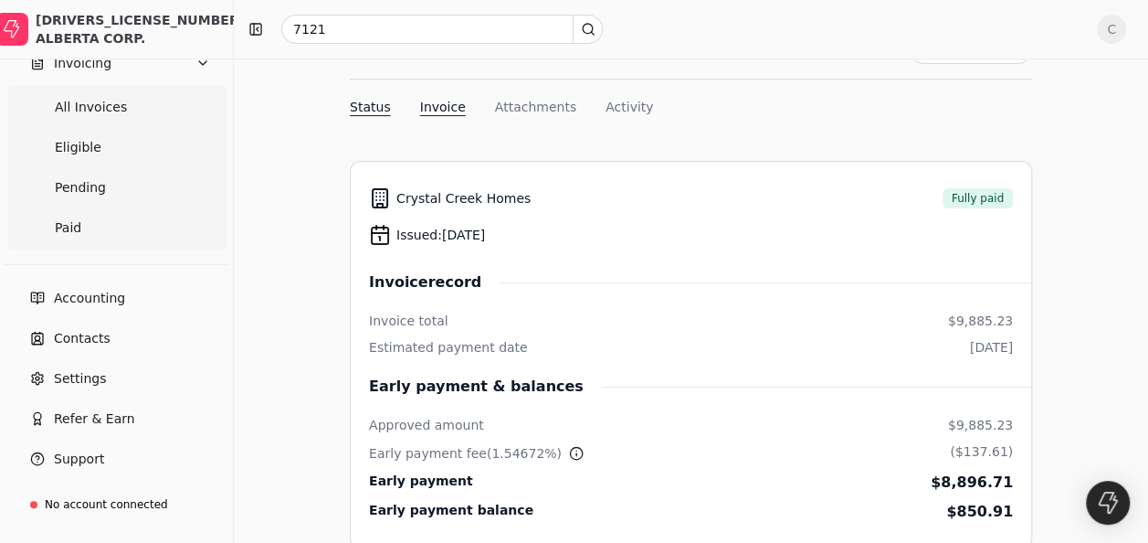
click at [354, 104] on button "Status" at bounding box center [370, 107] width 41 height 19
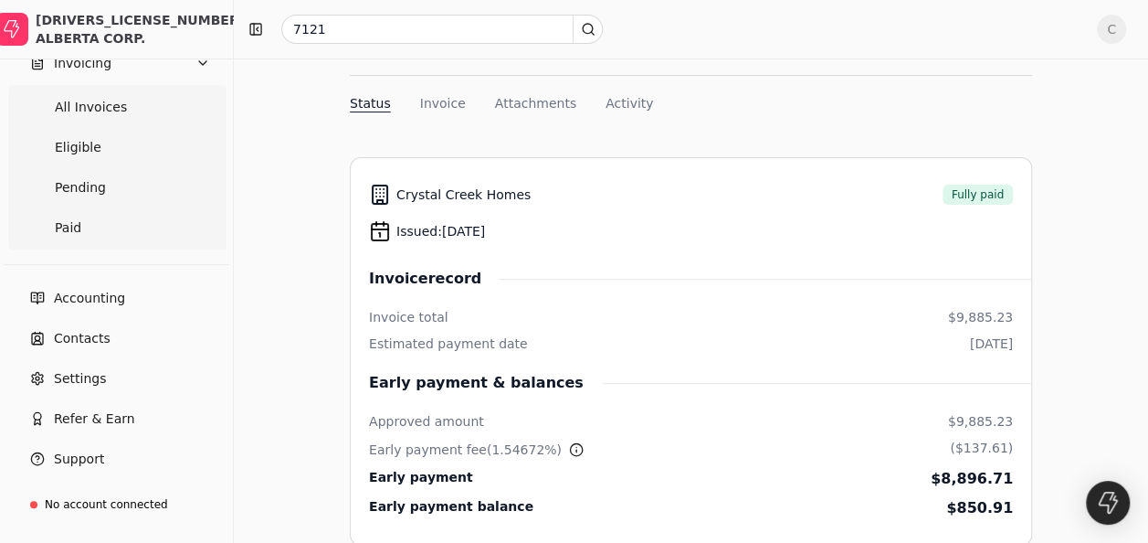
scroll to position [0, 0]
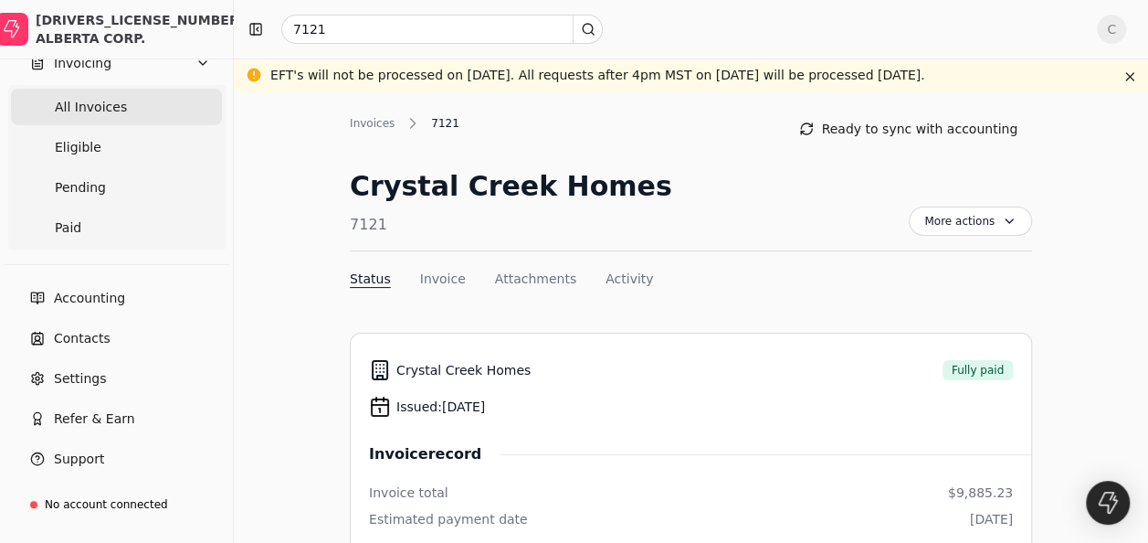
click at [119, 106] on Invoices "All Invoices" at bounding box center [116, 107] width 211 height 37
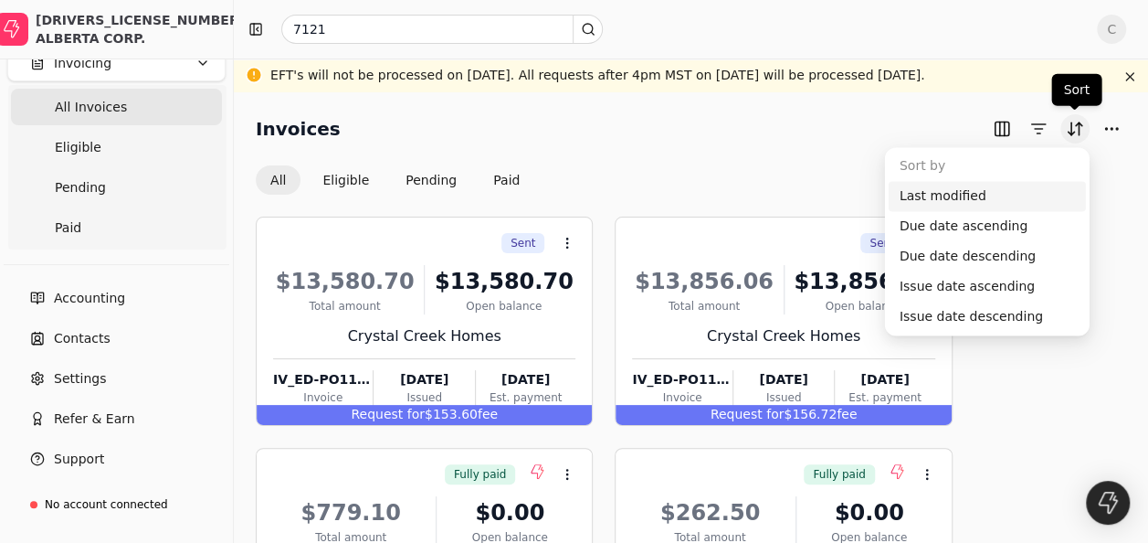
click at [1085, 125] on button "Sort" at bounding box center [1075, 128] width 29 height 29
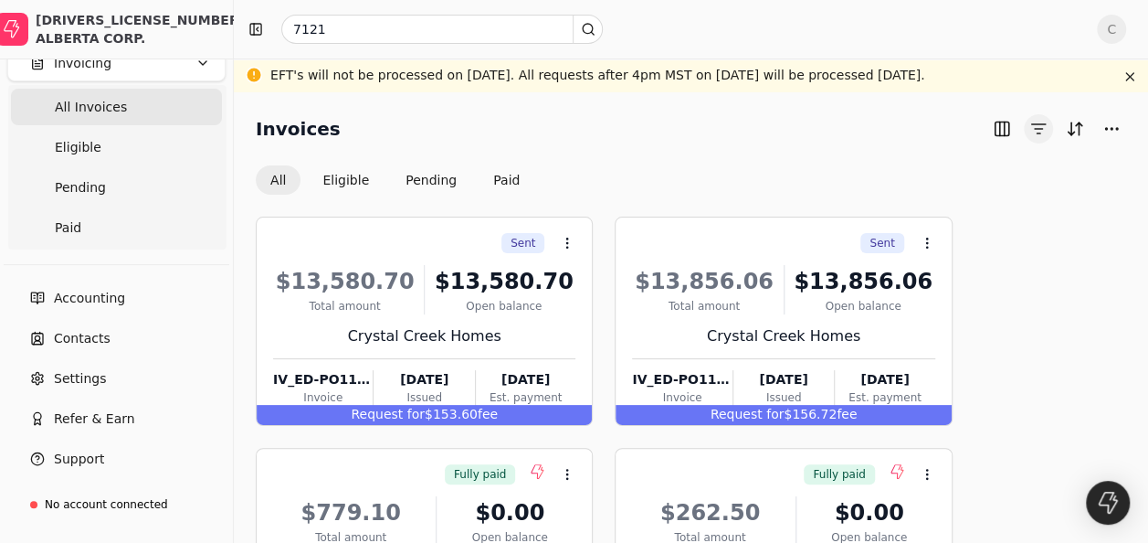
click at [1049, 132] on button "button" at bounding box center [1038, 128] width 29 height 29
click at [1111, 131] on button "More" at bounding box center [1111, 128] width 29 height 29
click at [1002, 130] on button "button" at bounding box center [1001, 128] width 29 height 29
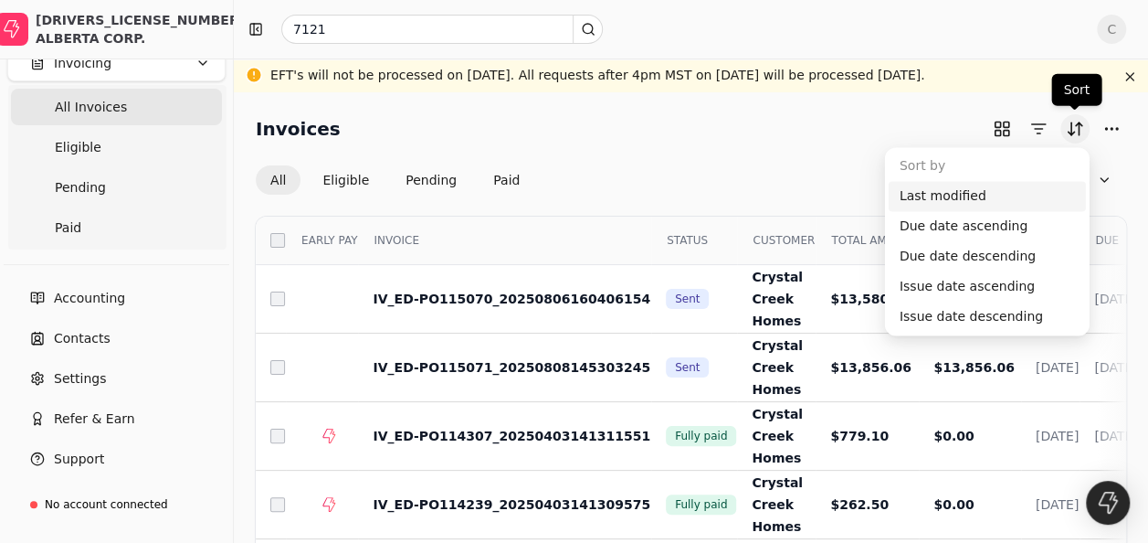
click at [1075, 133] on button "Sort" at bounding box center [1075, 128] width 29 height 29
click at [1040, 130] on button "button" at bounding box center [1038, 128] width 29 height 29
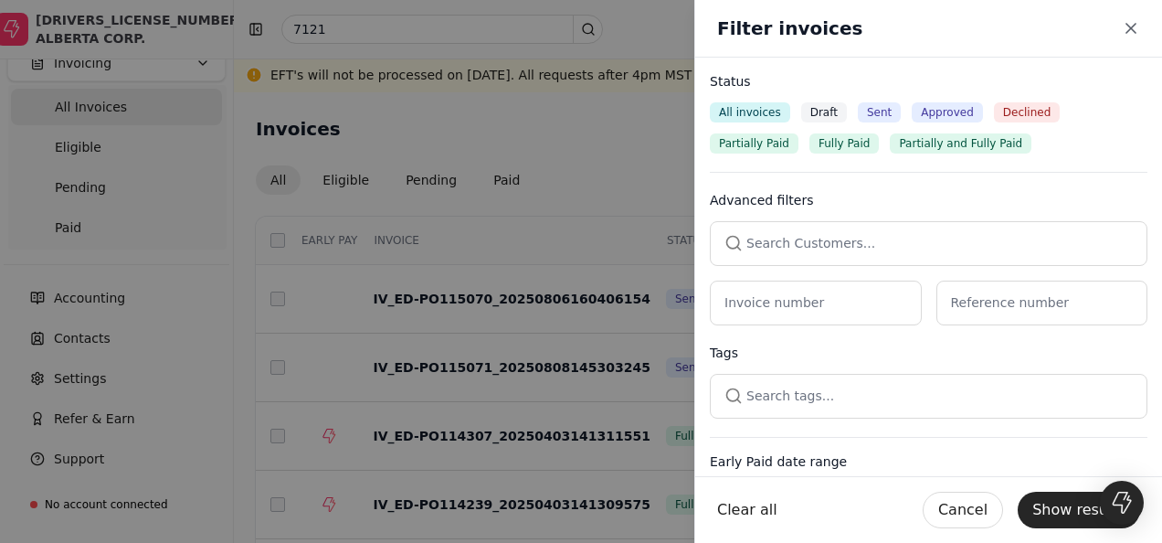
click at [877, 111] on span "Sent" at bounding box center [879, 112] width 25 height 16
click at [881, 111] on span "Sent" at bounding box center [893, 112] width 25 height 16
click at [1057, 506] on button "Show results" at bounding box center [1079, 509] width 122 height 37
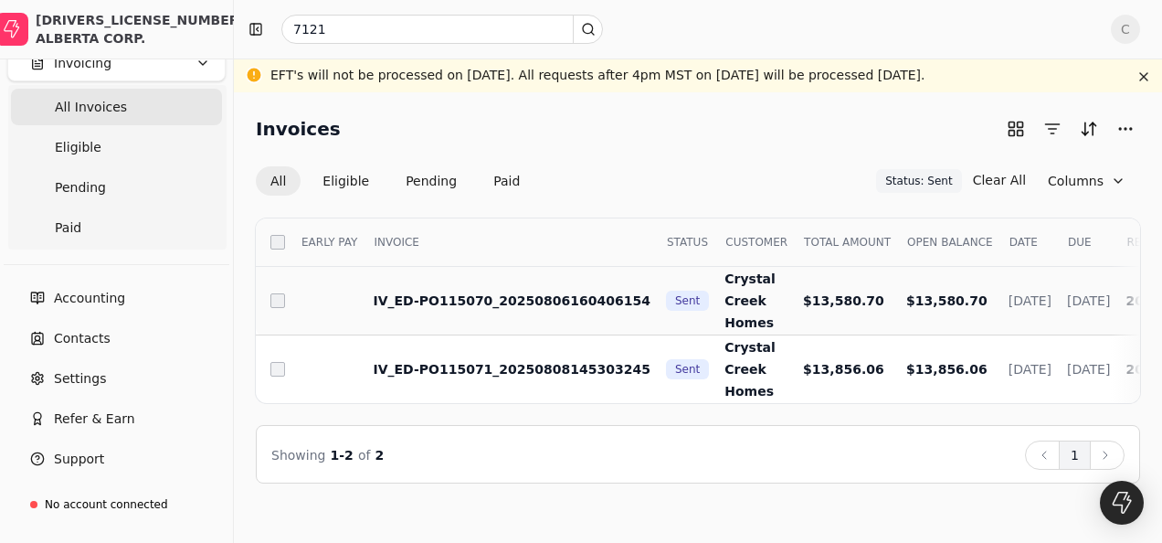
click at [535, 301] on span "IV_ED-PO115070_20250806160406154" at bounding box center [512, 300] width 278 height 15
click at [724, 300] on span "Crystal Creek Homes" at bounding box center [749, 300] width 51 height 58
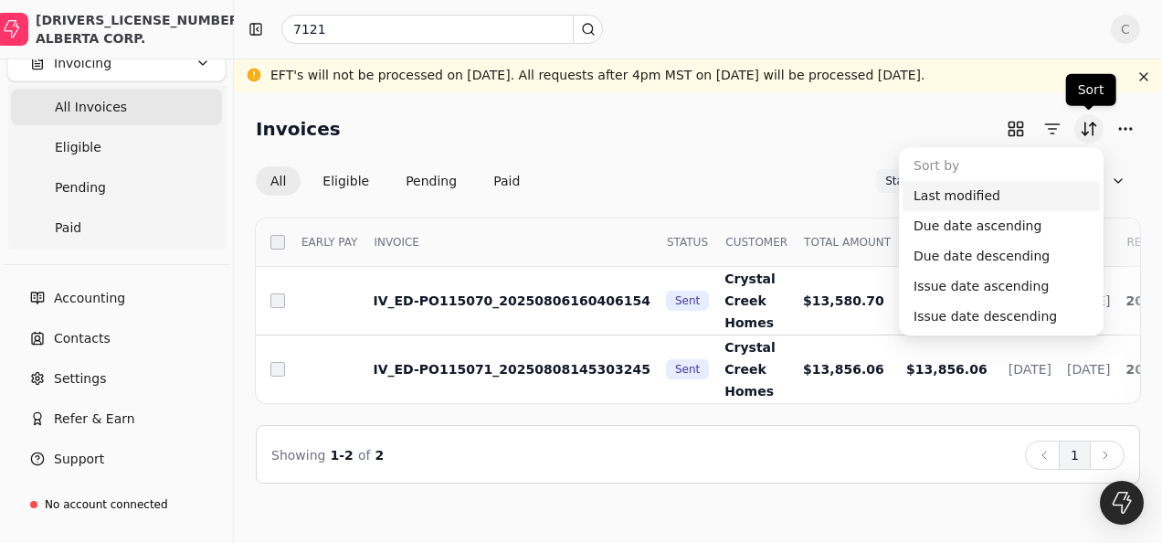
click at [1089, 122] on button "Sort" at bounding box center [1088, 128] width 29 height 29
click at [1063, 121] on button "button" at bounding box center [1052, 128] width 29 height 29
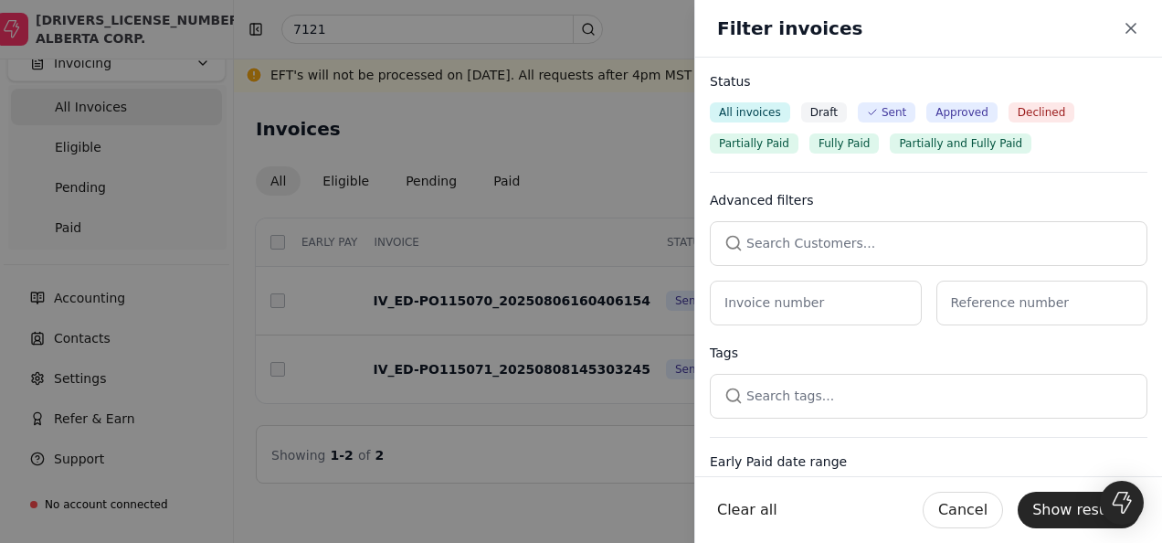
click at [857, 140] on span "Fully Paid" at bounding box center [843, 143] width 51 height 16
click at [1052, 515] on button "Show results" at bounding box center [1079, 509] width 122 height 37
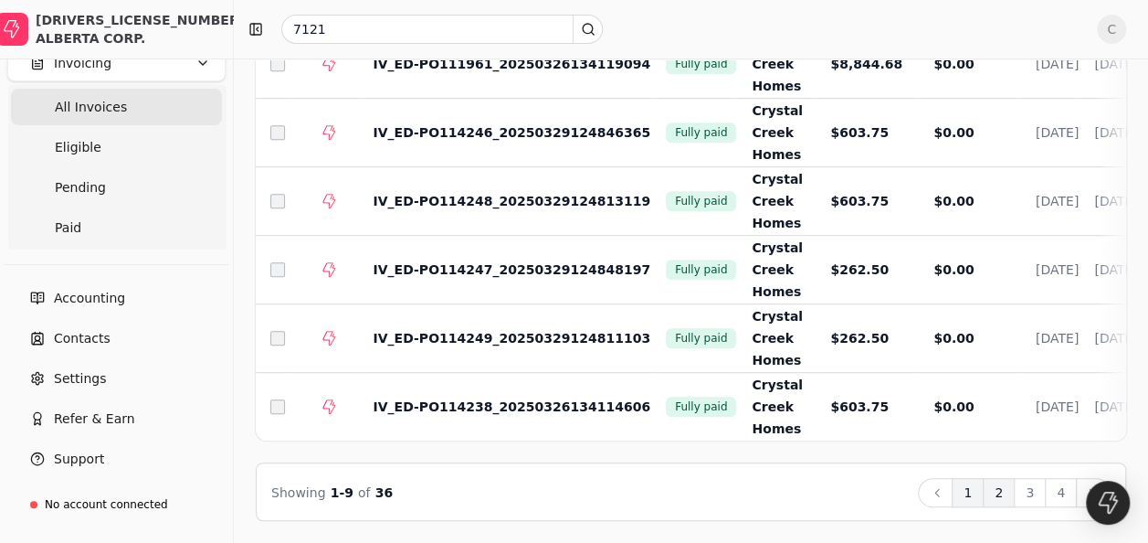
click at [997, 492] on button "2" at bounding box center [999, 492] width 32 height 29
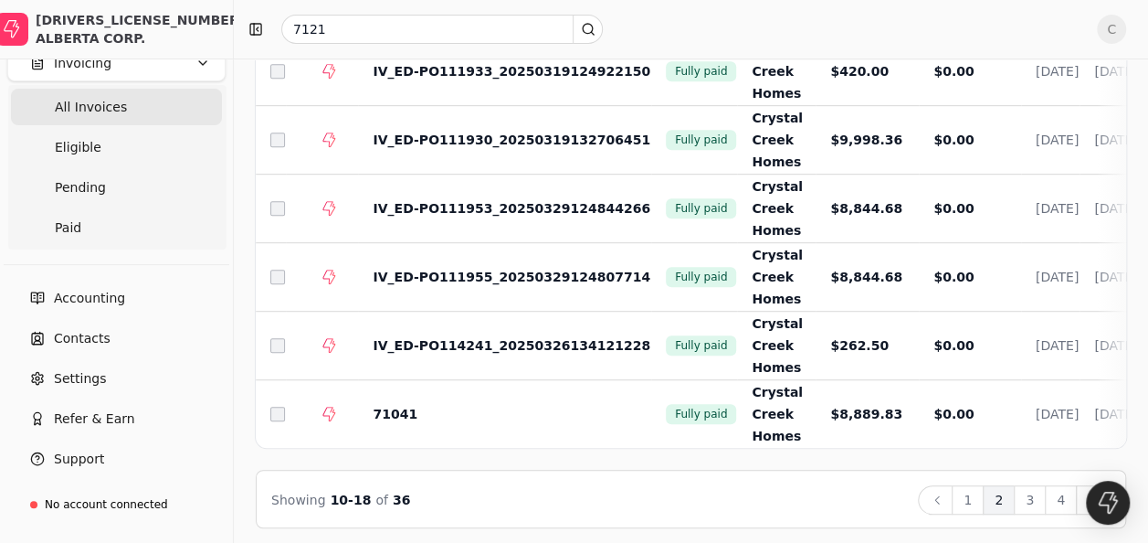
scroll to position [438, 0]
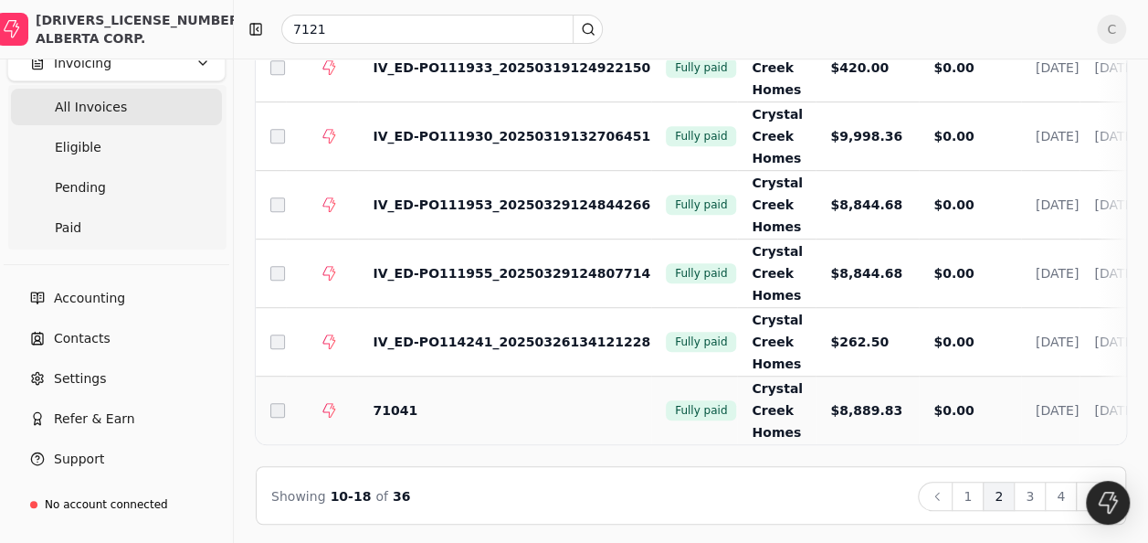
click at [817, 408] on td "$8,889.83" at bounding box center [867, 410] width 103 height 69
click at [830, 406] on span "$8,889.83" at bounding box center [866, 410] width 72 height 15
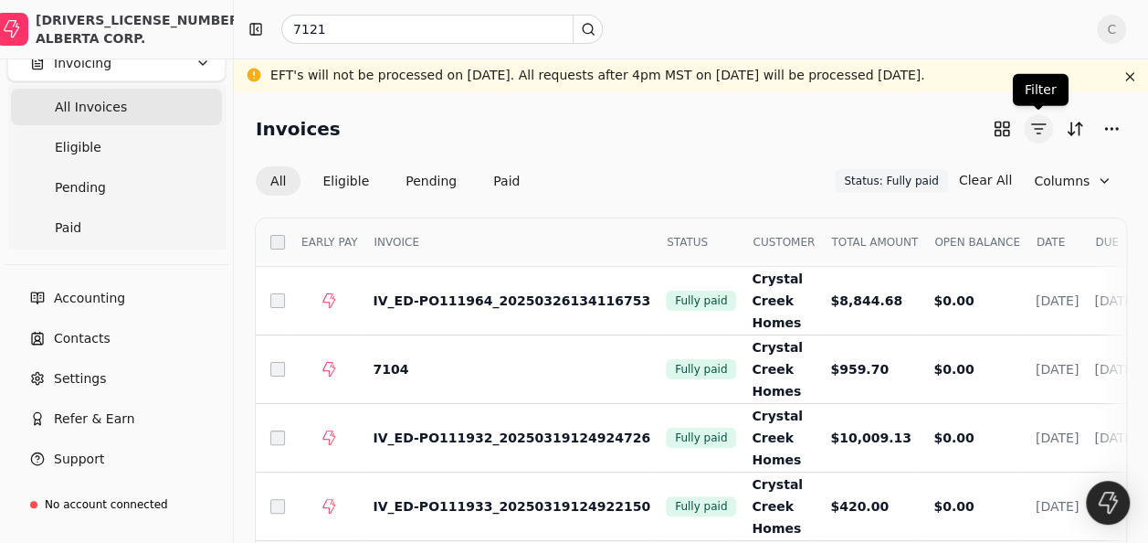
click at [1043, 129] on button "button" at bounding box center [1038, 128] width 29 height 29
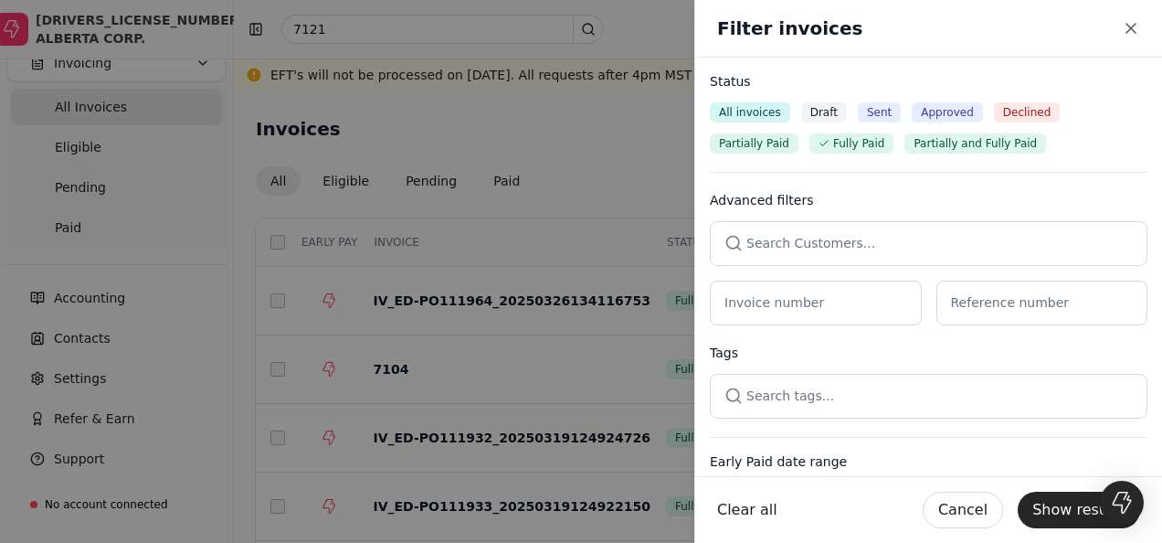
click at [849, 146] on span "Fully Paid" at bounding box center [858, 143] width 51 height 16
click at [755, 117] on span "All invoices" at bounding box center [750, 112] width 62 height 16
click at [746, 111] on span "All invoices" at bounding box center [750, 112] width 62 height 16
click at [750, 111] on span "All invoices" at bounding box center [750, 112] width 62 height 16
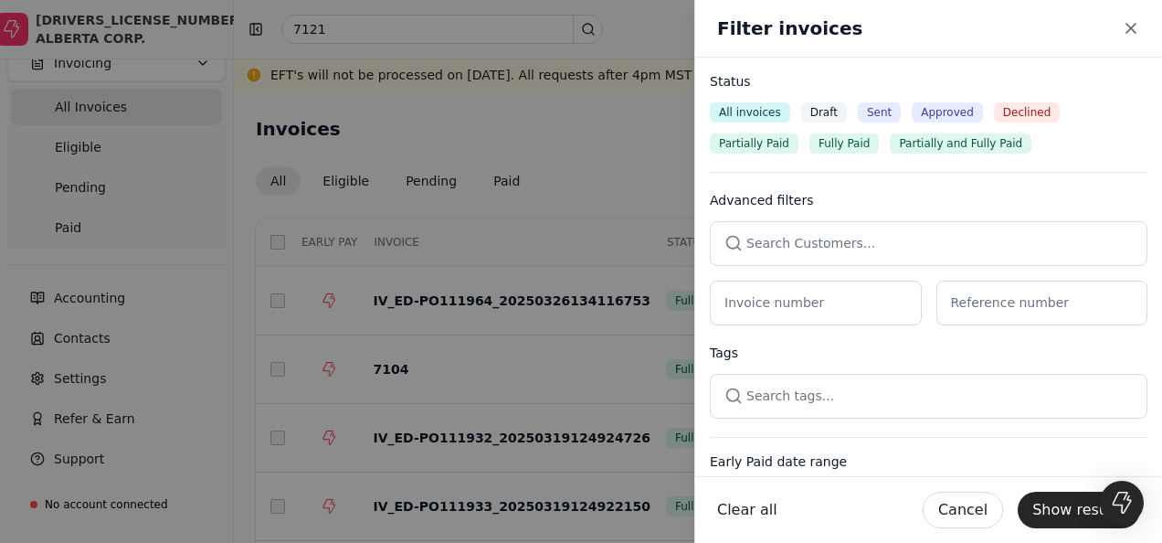
click at [750, 111] on span "All invoices" at bounding box center [750, 112] width 62 height 16
click at [1131, 32] on icon "button" at bounding box center [1131, 28] width 18 height 18
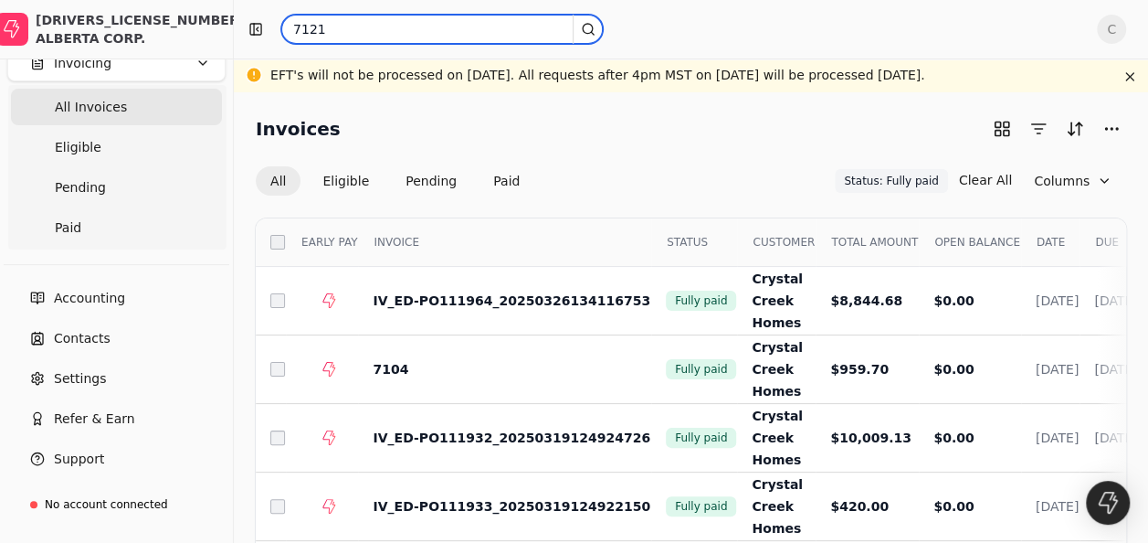
click at [445, 29] on input "7121" at bounding box center [442, 29] width 322 height 29
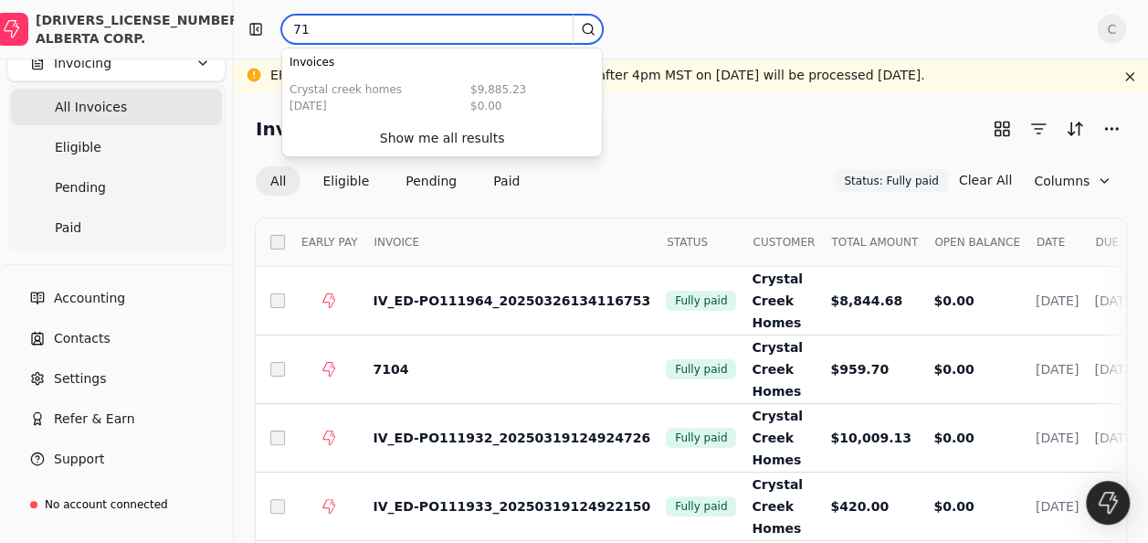
type input "7"
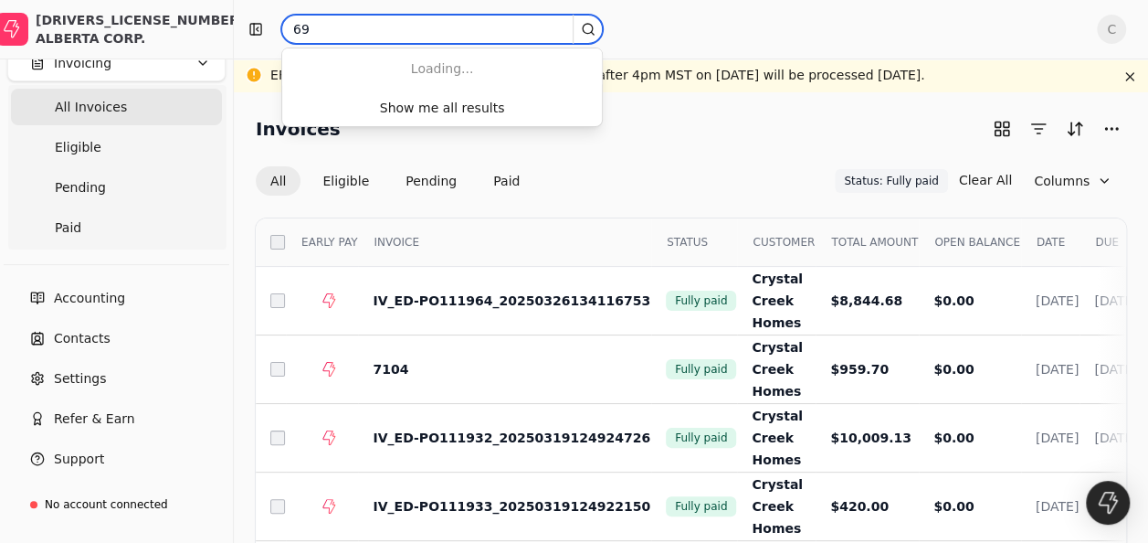
type input "6"
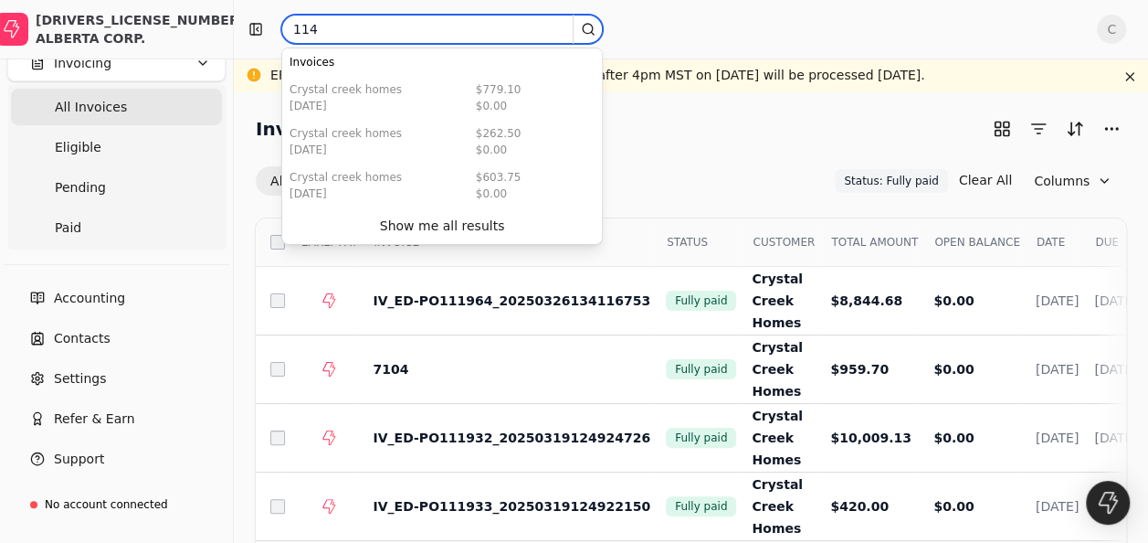
type input "114"
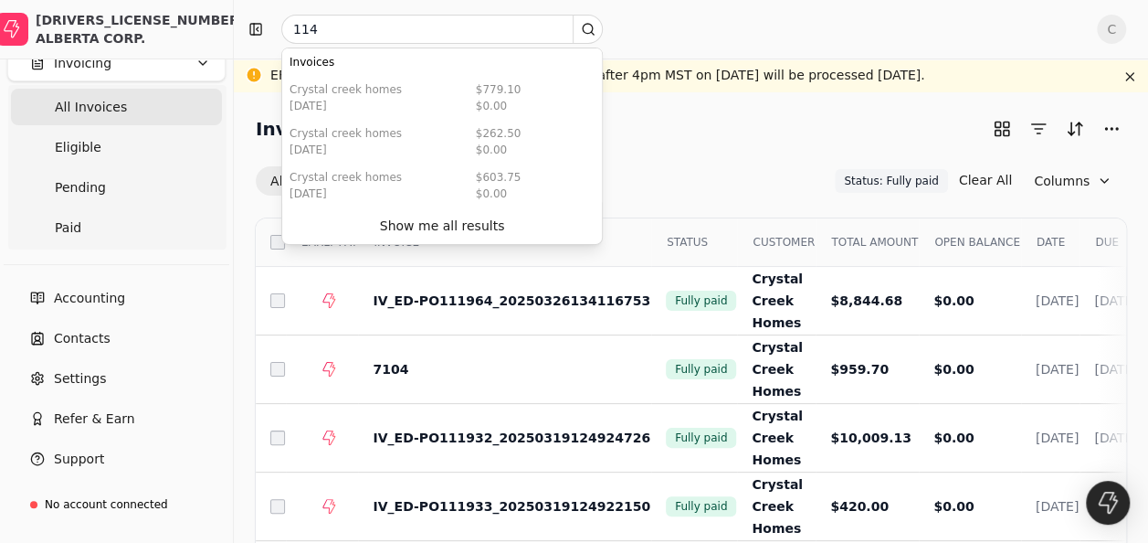
click at [702, 152] on div "Invoices All Eligible Pending Paid Status: Fully paid Status: Fully paid Clear …" at bounding box center [691, 155] width 871 height 82
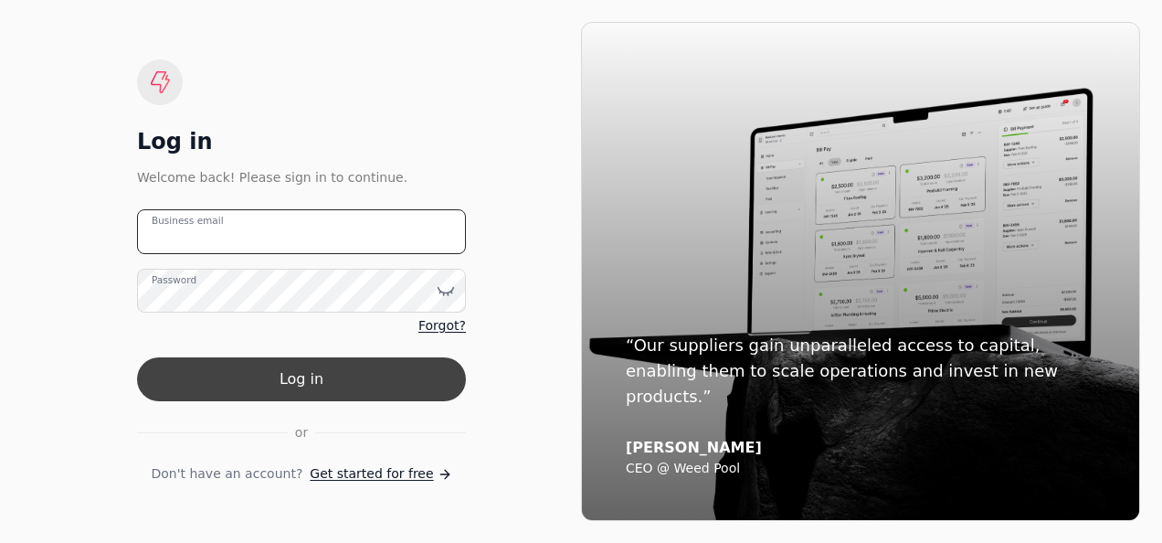
type email "[EMAIL_ADDRESS][DOMAIN_NAME]"
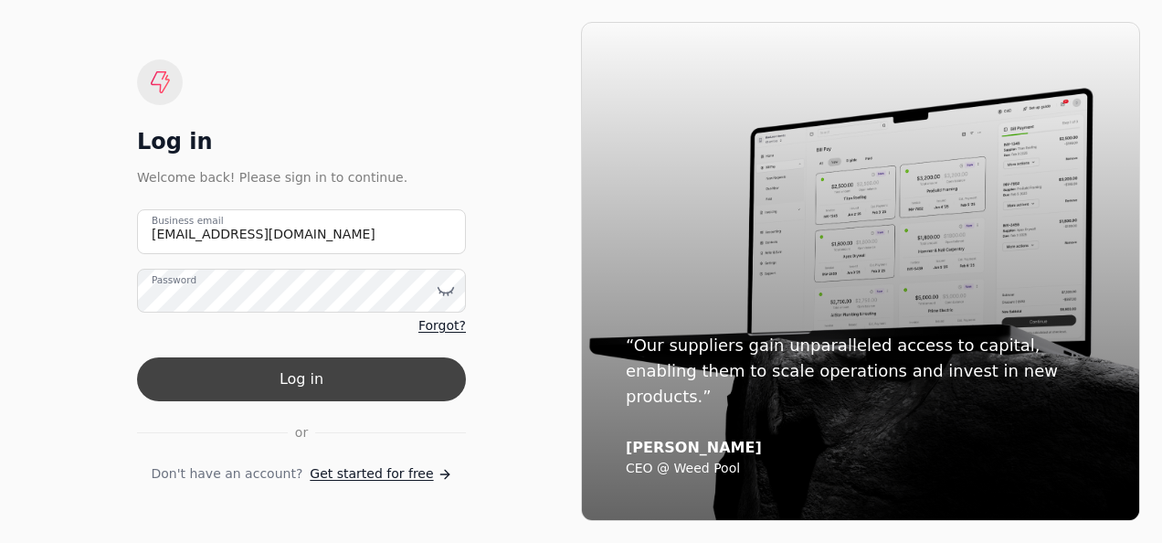
click at [337, 372] on button "Log in" at bounding box center [301, 379] width 329 height 44
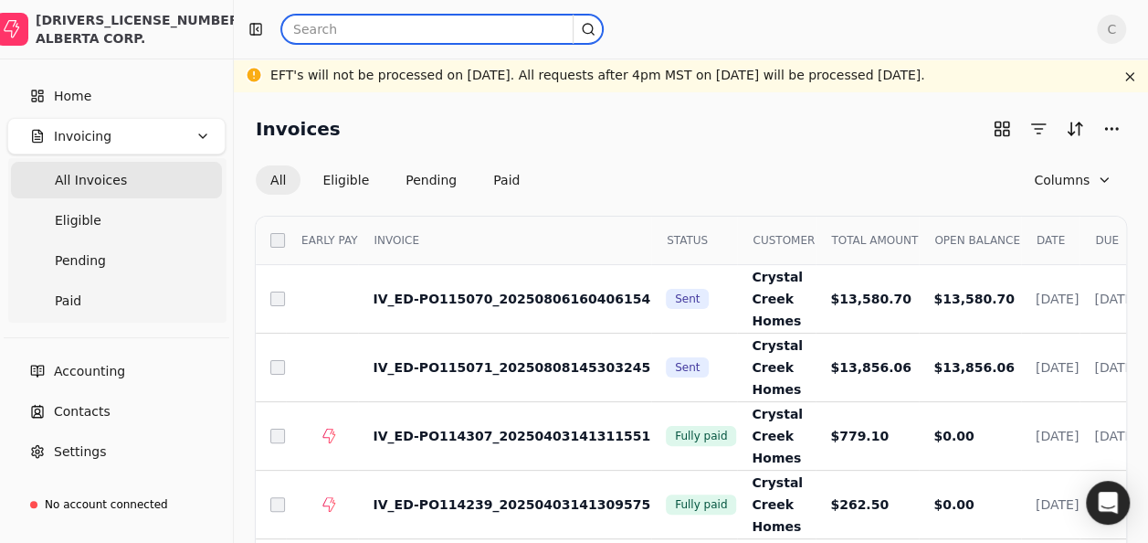
click at [393, 37] on input "text" at bounding box center [442, 29] width 322 height 29
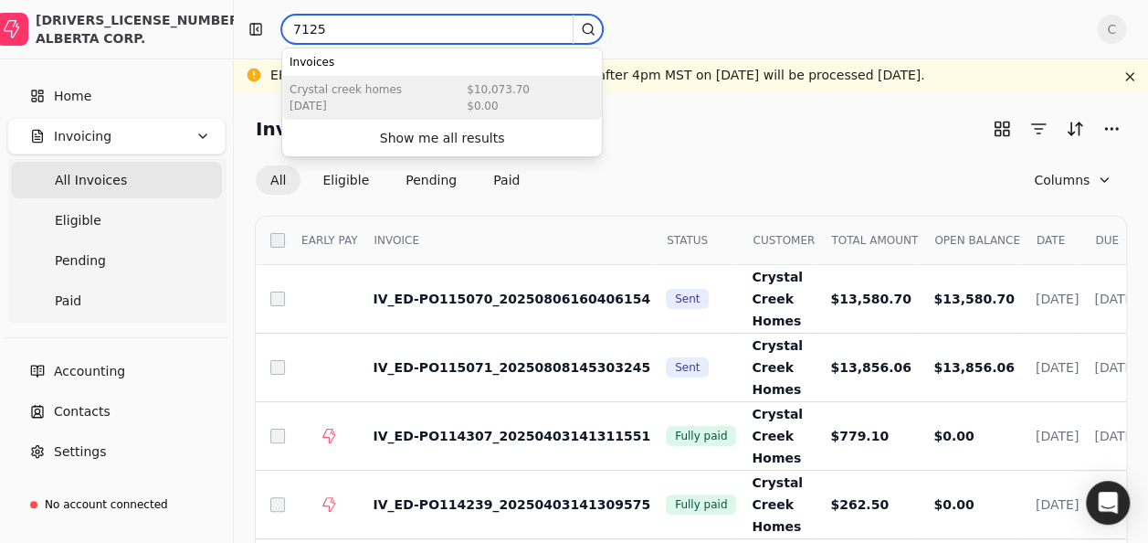
type input "7125"
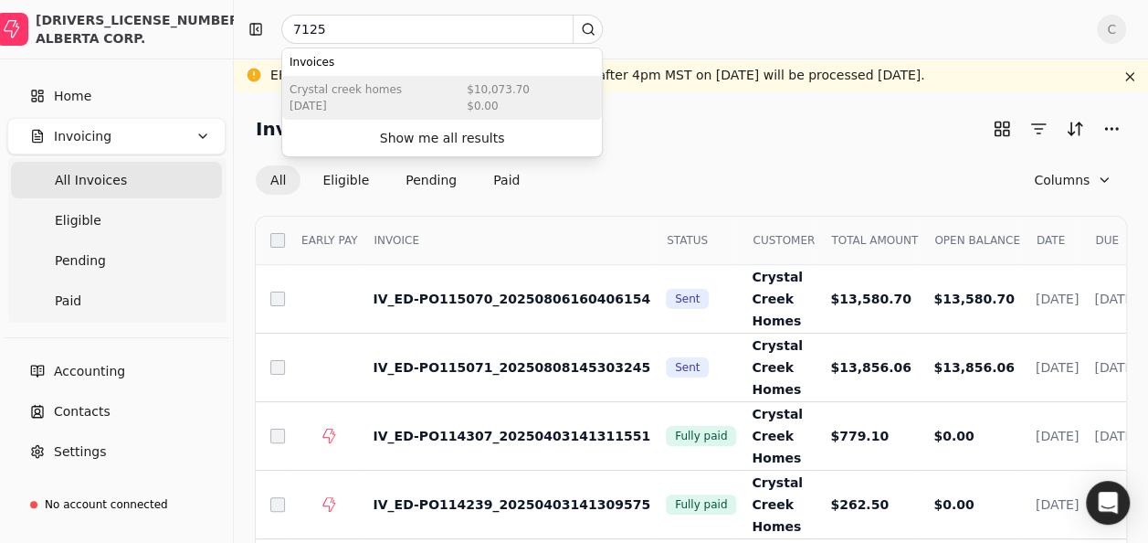
click at [413, 95] on div "Crystal Creek Homes Mar 20 2025 $10,073.70 $0.00" at bounding box center [442, 98] width 320 height 44
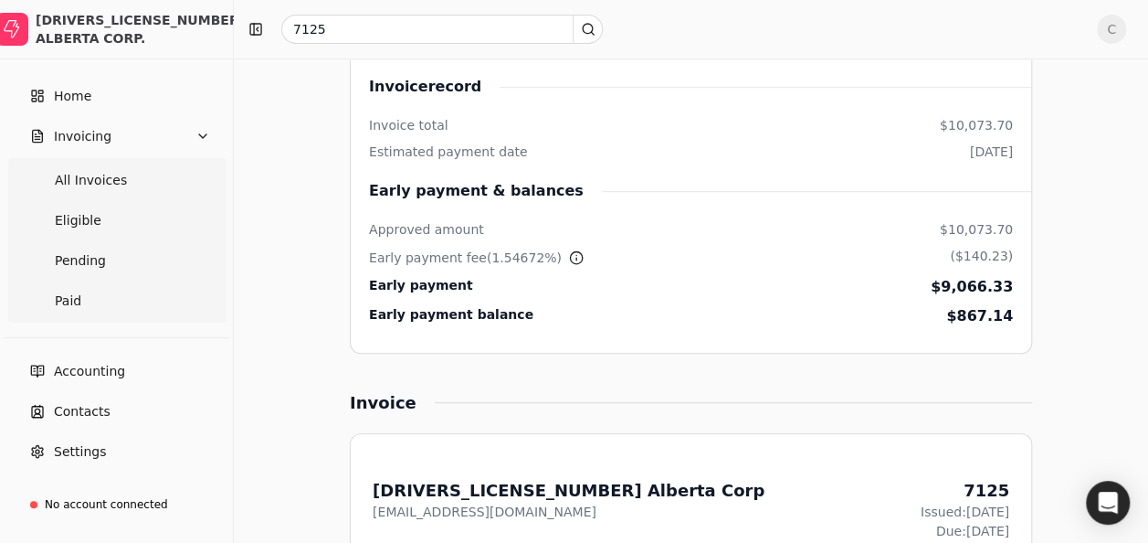
scroll to position [365, 0]
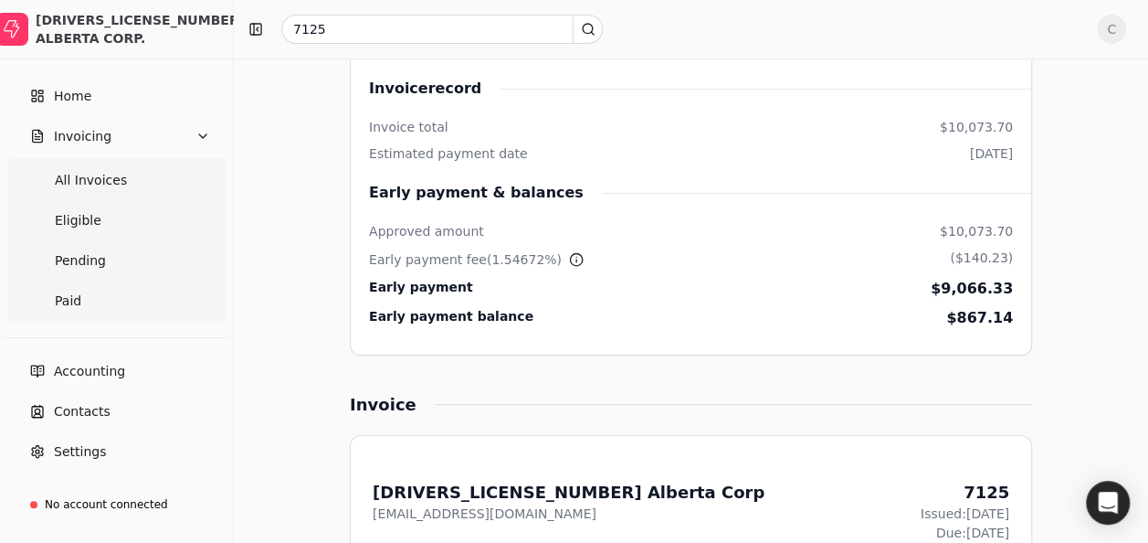
click at [659, 480] on div "From: 1478761 Alberta Corp chadjt@hotmail.com 7125 Issued: Mar 21, 2025 Due: Ap…" at bounding box center [691, 521] width 637 height 82
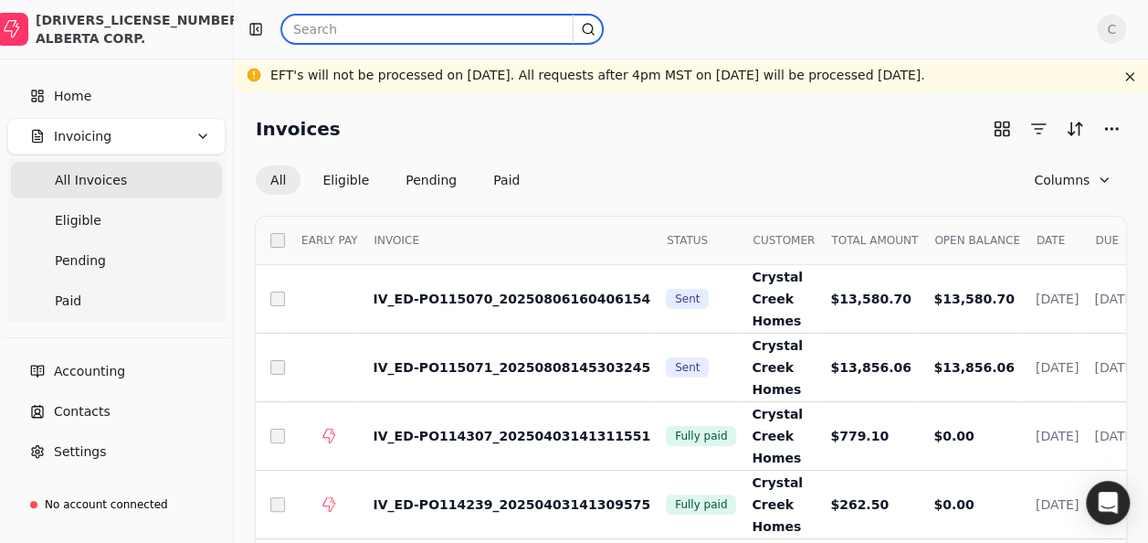
click at [360, 22] on input "text" at bounding box center [442, 29] width 322 height 29
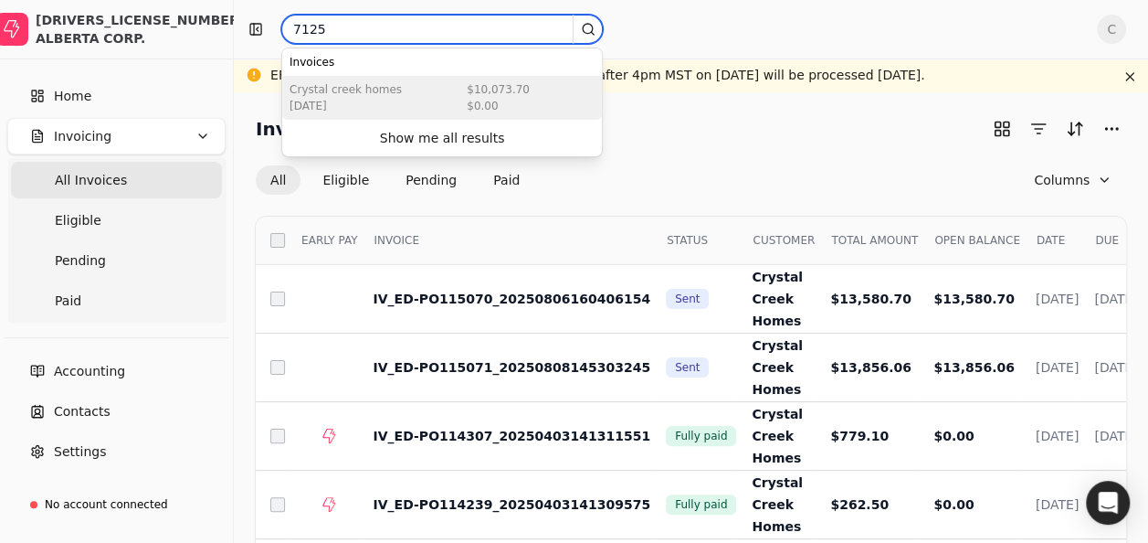
type input "7125"
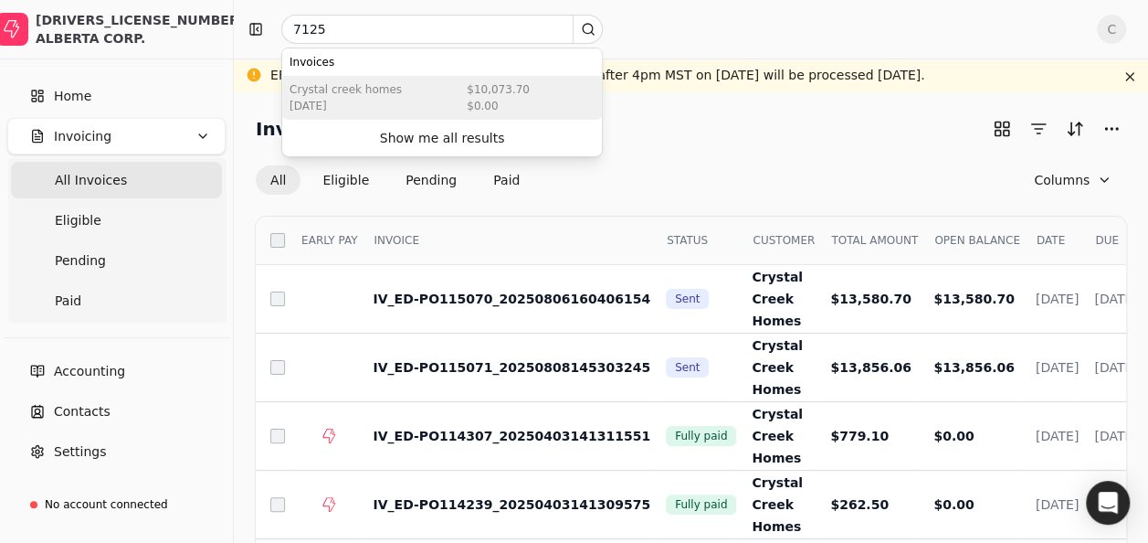
click at [406, 90] on div "Crystal Creek Homes Mar 20 2025 $10,073.70 $0.00" at bounding box center [442, 98] width 320 height 44
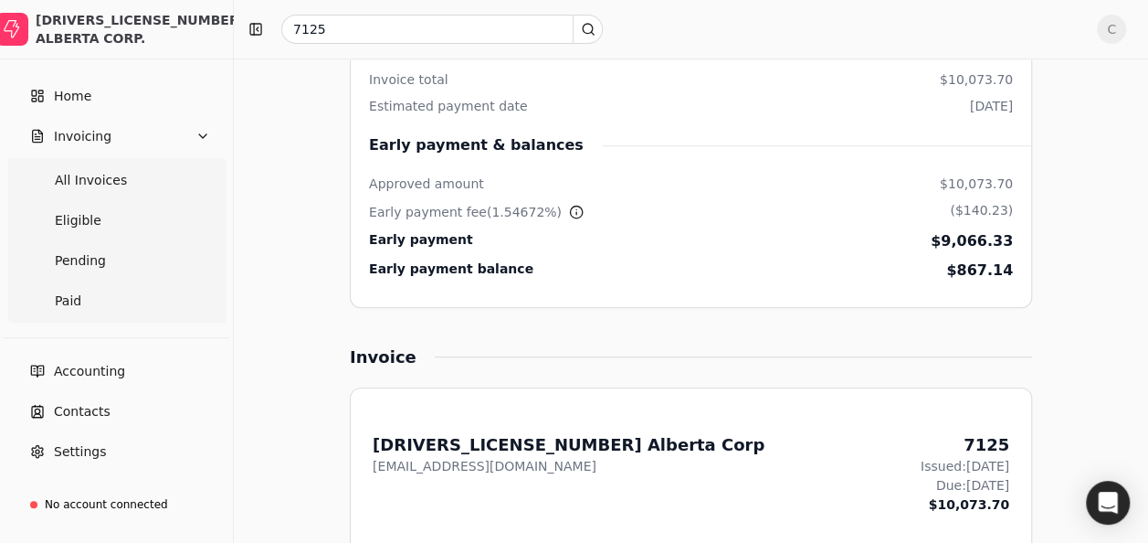
scroll to position [365, 0]
